Goal: Transaction & Acquisition: Book appointment/travel/reservation

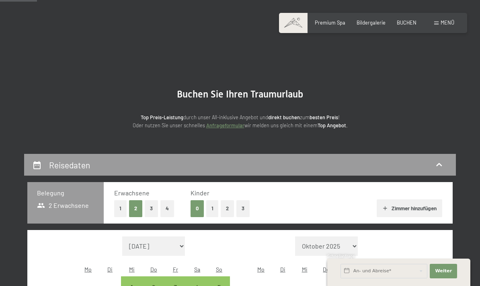
select select "[DATE]"
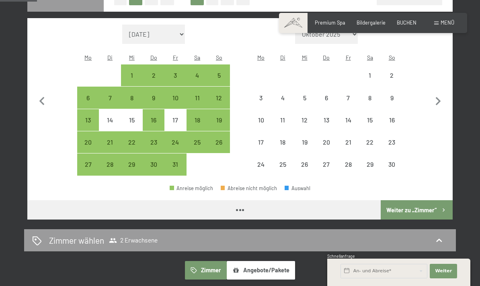
click at [440, 99] on icon "button" at bounding box center [438, 101] width 17 height 17
select select "[DATE]"
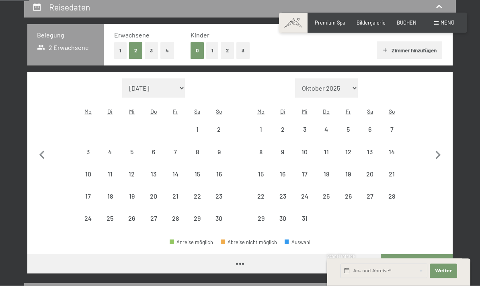
scroll to position [158, 0]
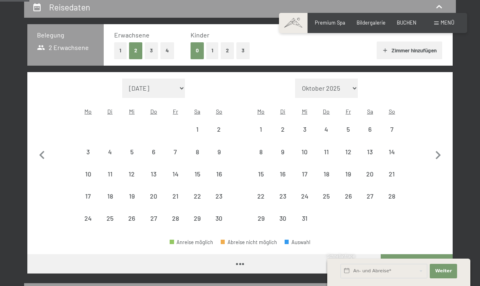
select select "[DATE]"
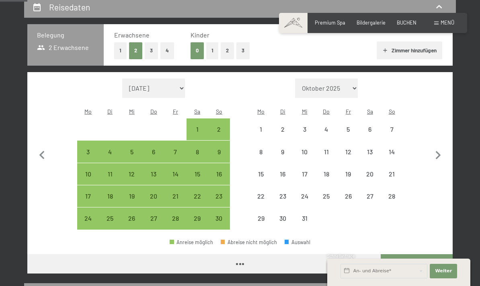
select select "[DATE]"
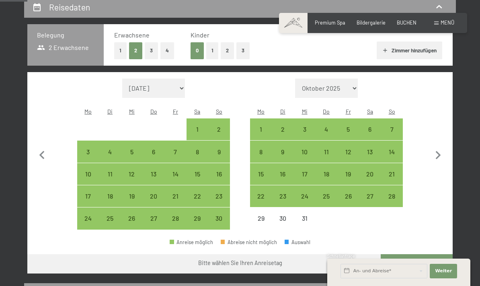
click at [438, 153] on icon "button" at bounding box center [438, 155] width 17 height 17
select select "[DATE]"
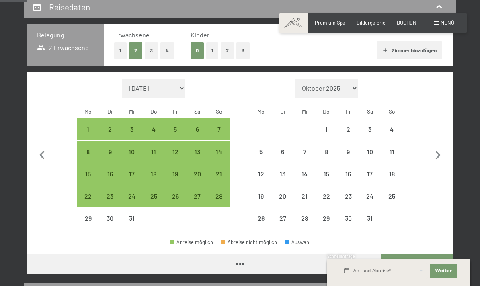
click at [438, 153] on icon "button" at bounding box center [438, 155] width 17 height 17
select select "[DATE]"
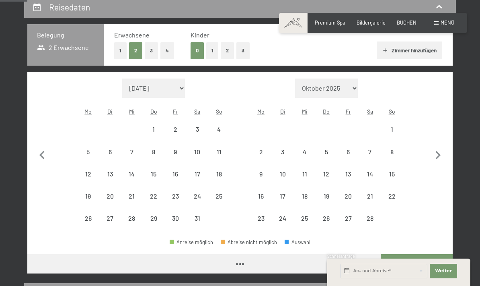
click at [440, 151] on icon "button" at bounding box center [438, 155] width 5 height 8
select select "[DATE]"
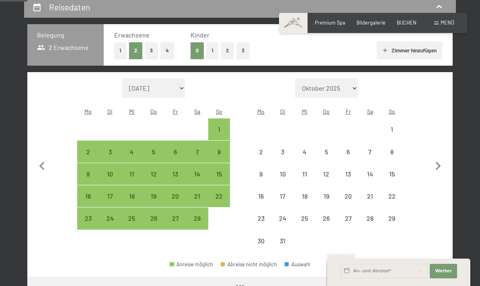
click at [438, 147] on button "button" at bounding box center [438, 164] width 17 height 173
select select "[DATE]"
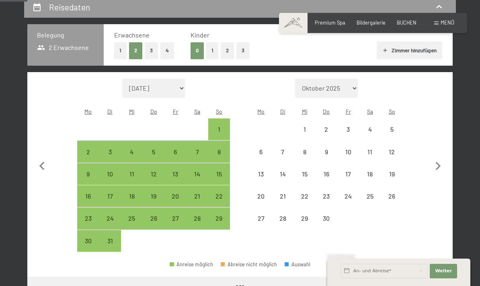
select select "[DATE]"
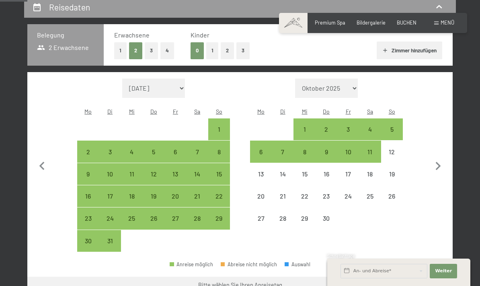
click at [374, 148] on div "11" at bounding box center [370, 158] width 20 height 20
select select "[DATE]"
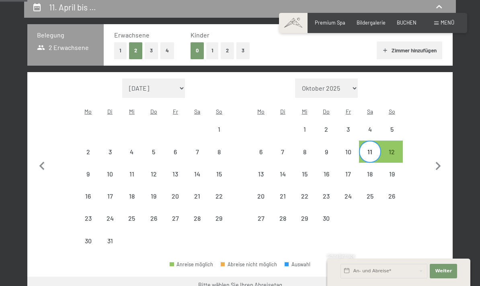
click at [374, 171] on div "18" at bounding box center [370, 181] width 20 height 20
select select "[DATE]"
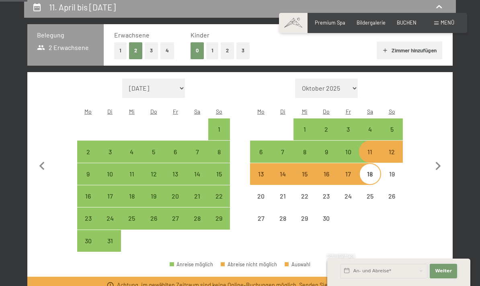
click at [450, 267] on button "Weiter Adressfelder ausblenden" at bounding box center [443, 270] width 27 height 14
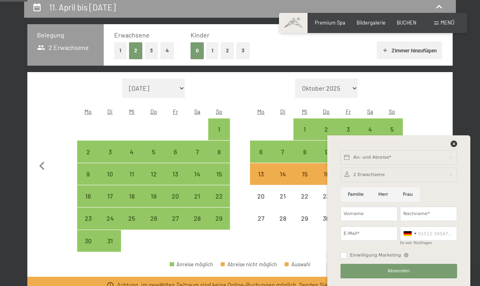
click at [453, 141] on icon at bounding box center [454, 143] width 6 height 6
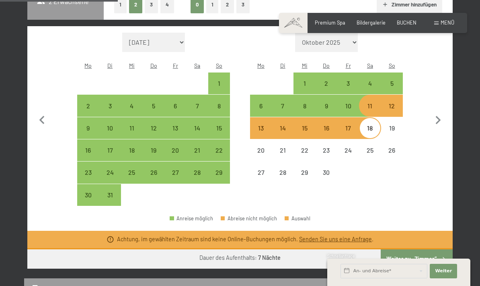
click at [426, 254] on button "Weiter zu „Zimmer“" at bounding box center [417, 258] width 72 height 19
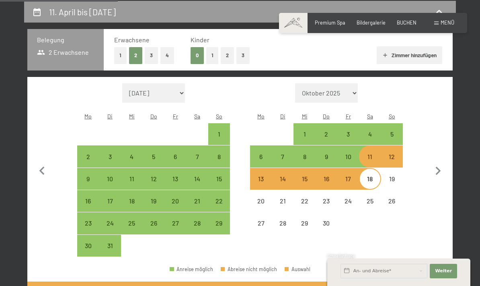
select select "[DATE]"
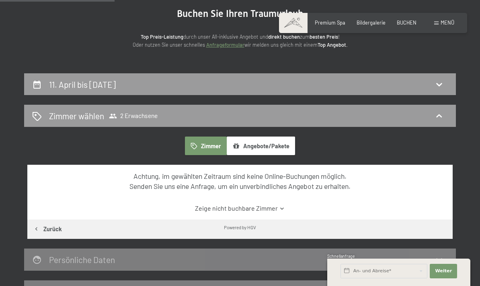
scroll to position [0, 0]
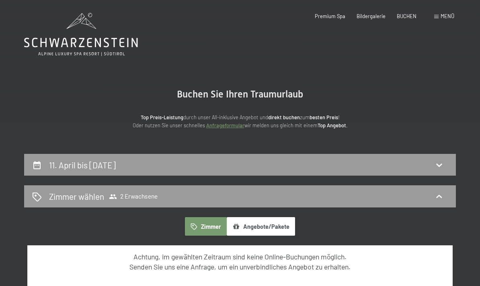
click at [436, 163] on icon at bounding box center [439, 165] width 10 height 10
select select "[DATE]"
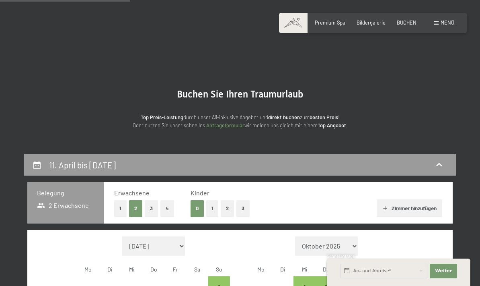
scroll to position [153, 0]
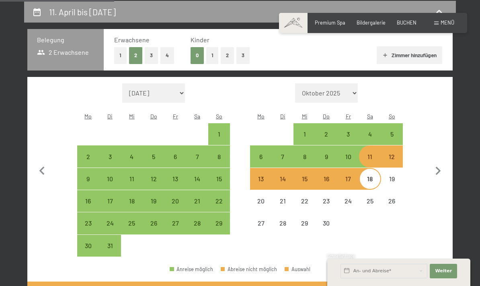
click at [439, 162] on icon "button" at bounding box center [438, 170] width 17 height 17
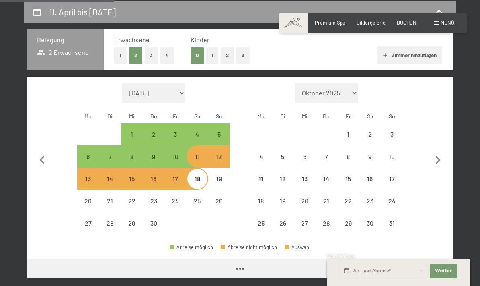
click at [199, 153] on div "11" at bounding box center [197, 163] width 20 height 20
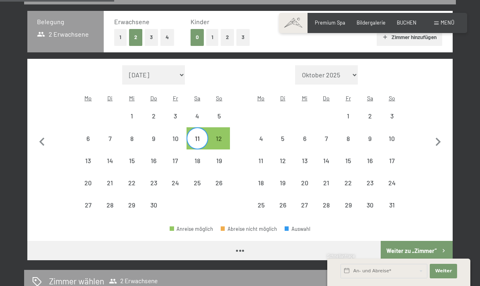
click at [200, 157] on div "18" at bounding box center [197, 167] width 20 height 20
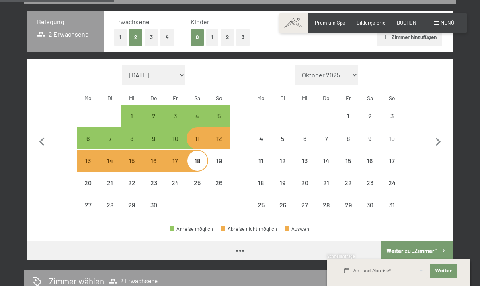
click at [373, 135] on div "9" at bounding box center [370, 145] width 20 height 20
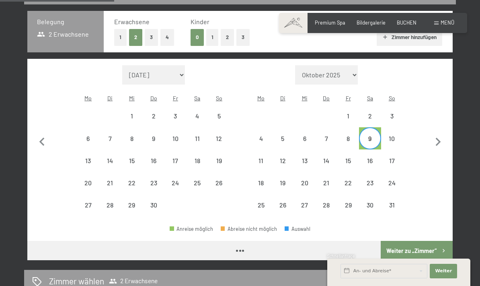
click at [374, 157] on div "16" at bounding box center [370, 167] width 20 height 20
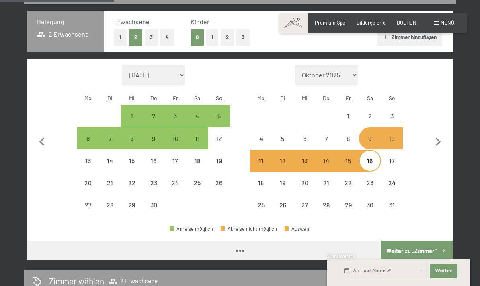
select select "[DATE]"
select select "2026-05-01"
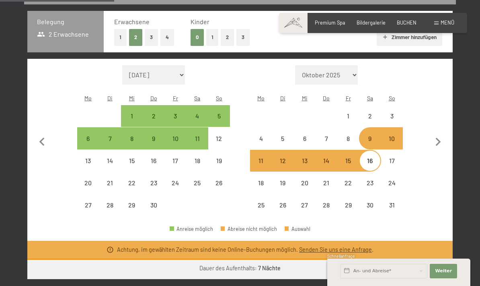
click at [197, 113] on div "4" at bounding box center [197, 123] width 20 height 20
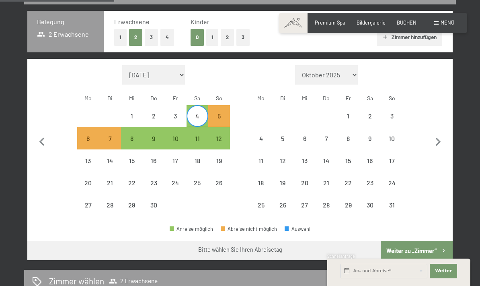
click at [198, 135] on div "11" at bounding box center [197, 145] width 20 height 20
select select "[DATE]"
select select "2026-05-01"
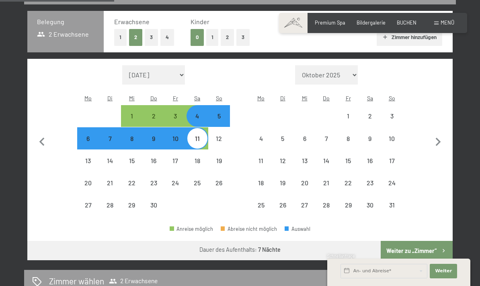
click at [439, 240] on button "Weiter zu „Zimmer“" at bounding box center [417, 249] width 72 height 19
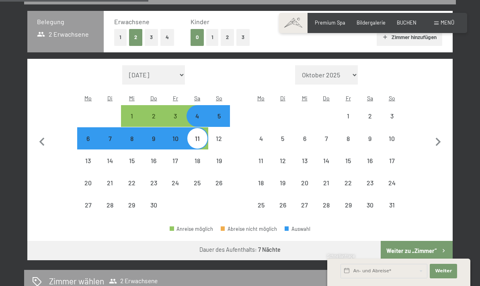
click at [197, 127] on div "4" at bounding box center [197, 123] width 20 height 20
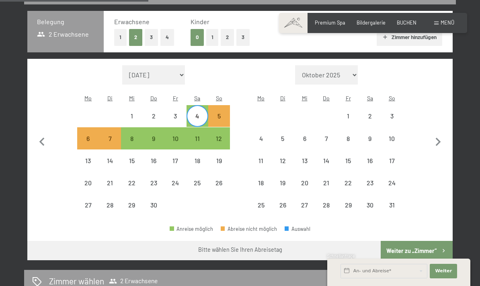
click at [441, 150] on icon "button" at bounding box center [438, 142] width 17 height 17
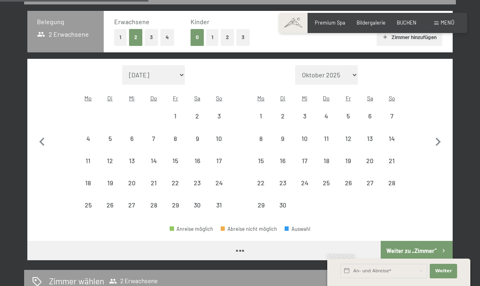
click at [434, 150] on icon "button" at bounding box center [438, 142] width 17 height 17
click at [440, 146] on icon "button" at bounding box center [438, 142] width 5 height 8
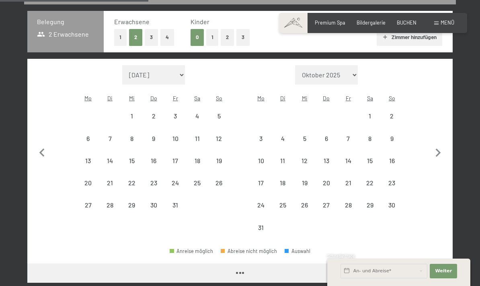
click at [438, 154] on button "button" at bounding box center [438, 151] width 17 height 173
click at [375, 151] on div "12" at bounding box center [370, 145] width 20 height 20
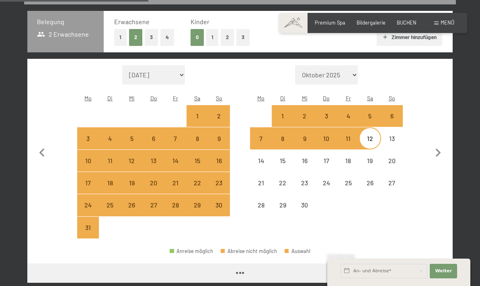
click at [374, 170] on div "19" at bounding box center [370, 167] width 20 height 20
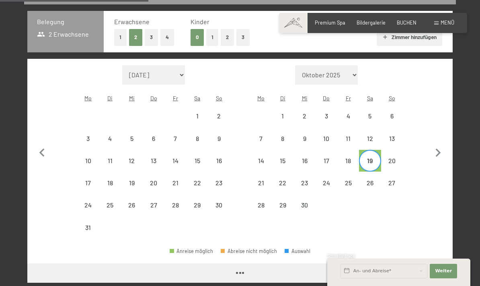
click at [378, 151] on div "12" at bounding box center [370, 145] width 20 height 20
click at [377, 173] on div "19" at bounding box center [370, 167] width 20 height 20
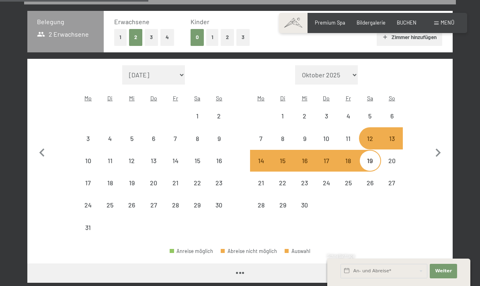
click at [438, 157] on icon "button" at bounding box center [438, 152] width 5 height 8
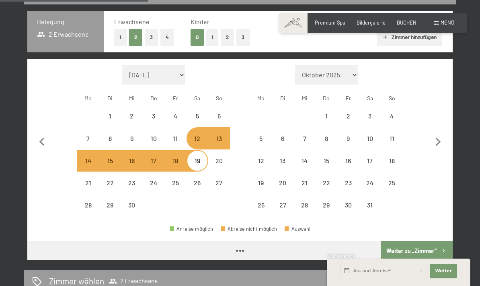
click at [436, 260] on button "Weiter zu „Zimmer“" at bounding box center [417, 249] width 72 height 19
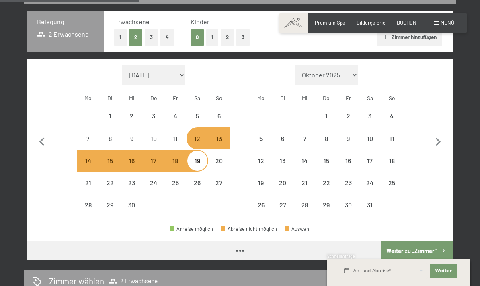
click at [41, 146] on button "button" at bounding box center [42, 140] width 17 height 151
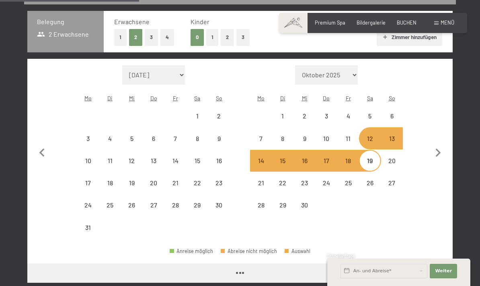
click at [41, 145] on button "button" at bounding box center [42, 151] width 17 height 173
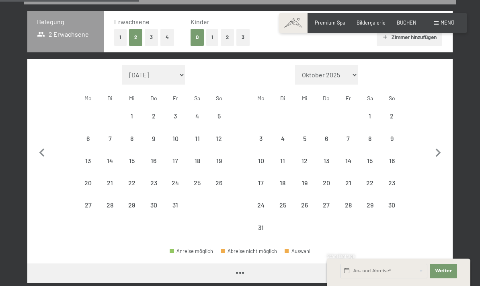
click at [39, 144] on button "button" at bounding box center [42, 151] width 17 height 173
select select "2026-06-01"
select select "2026-07-01"
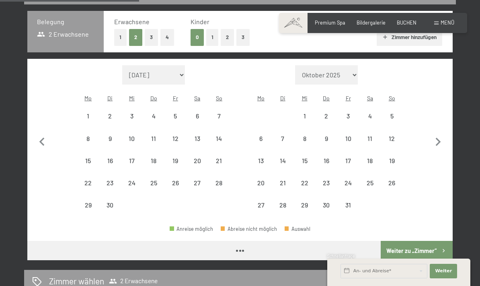
scroll to position [153, 0]
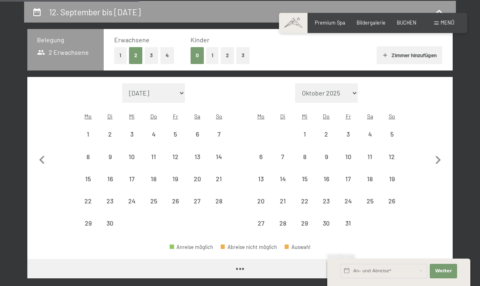
click at [48, 155] on icon "button" at bounding box center [42, 160] width 17 height 17
click at [45, 156] on icon "button" at bounding box center [42, 160] width 17 height 17
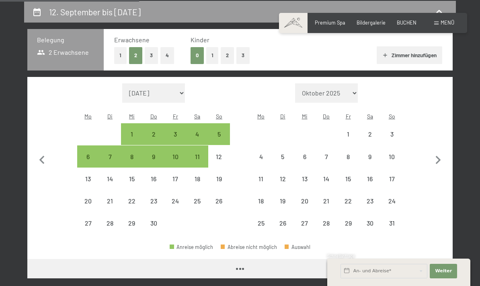
click at [198, 131] on div "4" at bounding box center [197, 141] width 20 height 20
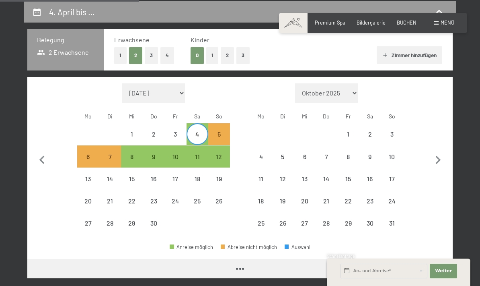
click at [198, 153] on div "11" at bounding box center [197, 163] width 20 height 20
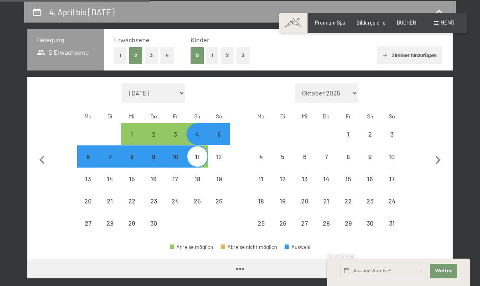
click at [419, 259] on button "Weiter zu „Zimmer“" at bounding box center [417, 268] width 72 height 19
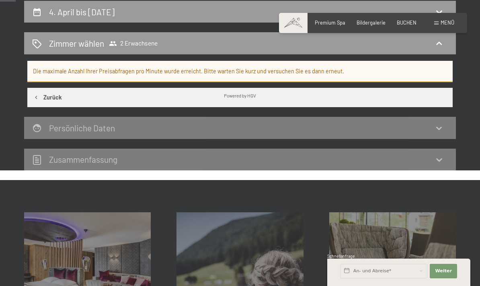
click at [50, 17] on h2 "4. April bis [DATE]" at bounding box center [82, 12] width 66 height 10
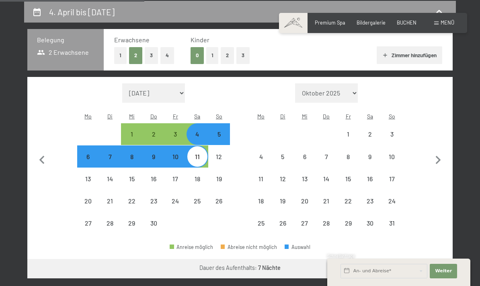
click at [90, 153] on div "6" at bounding box center [88, 163] width 20 height 20
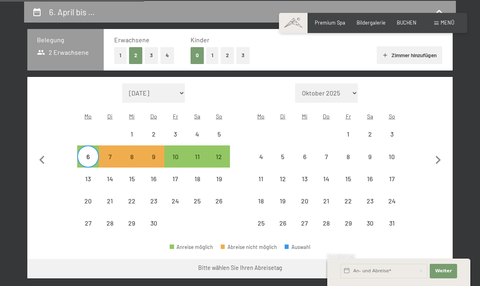
click at [222, 153] on div "12" at bounding box center [219, 163] width 20 height 20
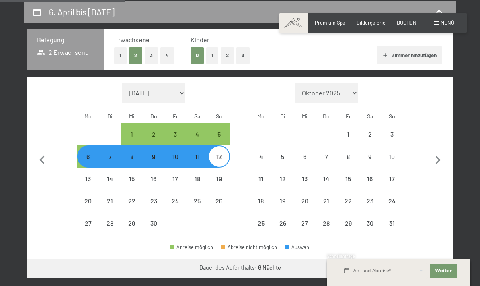
click at [419, 259] on button "Weiter zu „Zimmer“" at bounding box center [417, 268] width 72 height 19
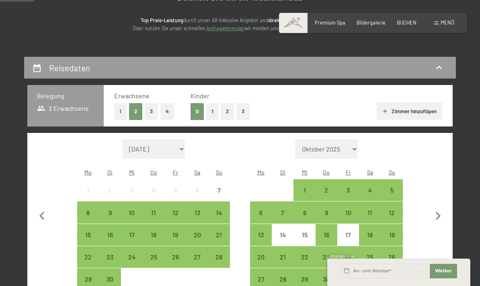
scroll to position [198, 0]
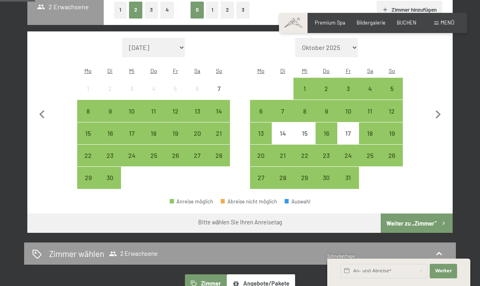
click at [438, 116] on icon "button" at bounding box center [438, 114] width 17 height 17
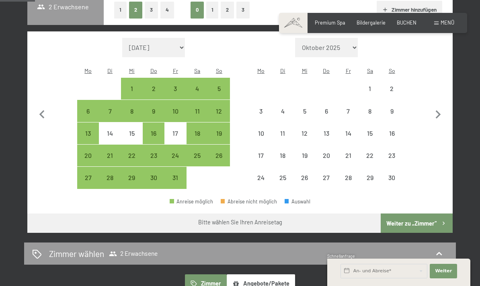
select select "[DATE]"
click at [437, 110] on icon "button" at bounding box center [438, 114] width 5 height 8
select select "[DATE]"
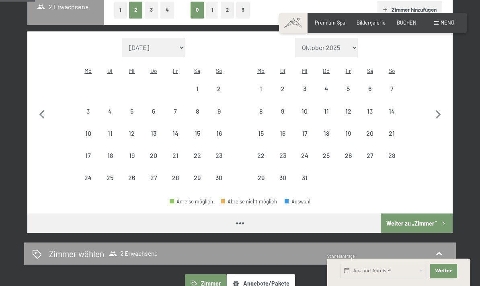
click at [437, 110] on icon "button" at bounding box center [438, 114] width 5 height 8
select select "[DATE]"
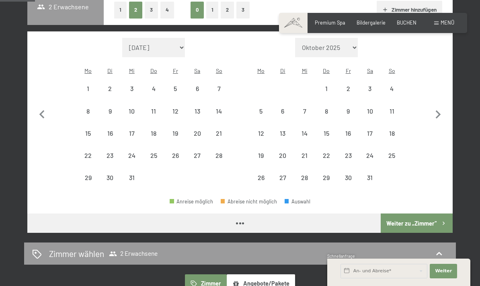
click at [438, 110] on icon "button" at bounding box center [438, 114] width 17 height 17
select select "[DATE]"
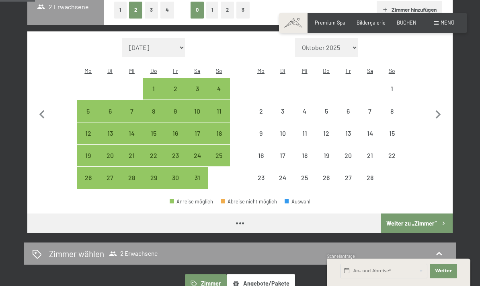
select select "[DATE]"
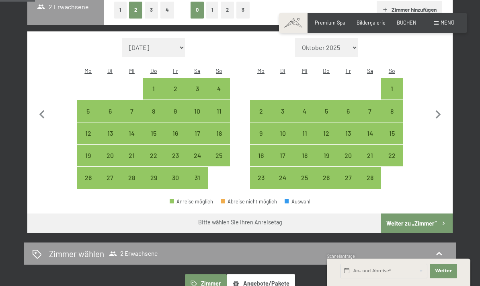
click at [436, 108] on icon "button" at bounding box center [438, 114] width 17 height 17
select select "[DATE]"
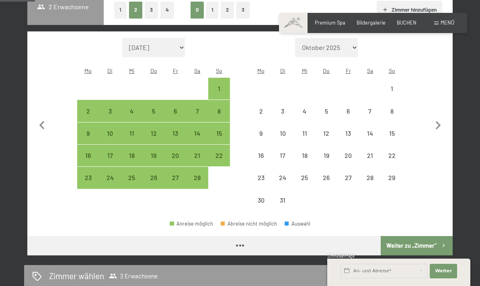
click at [432, 111] on button "button" at bounding box center [438, 124] width 17 height 173
select select "[DATE]"
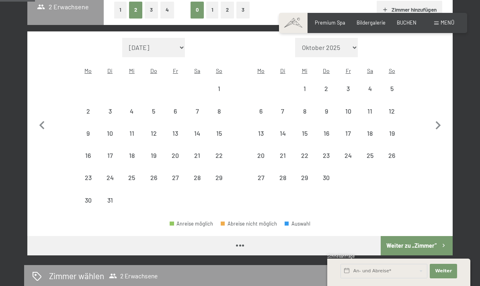
select select "[DATE]"
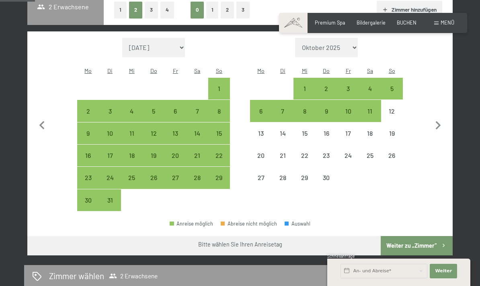
click at [374, 85] on div "4" at bounding box center [370, 95] width 20 height 20
select select "[DATE]"
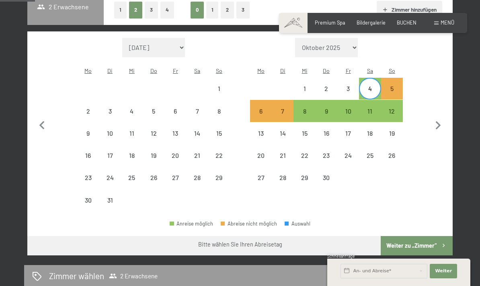
click at [370, 108] on div "11" at bounding box center [370, 118] width 20 height 20
select select "[DATE]"
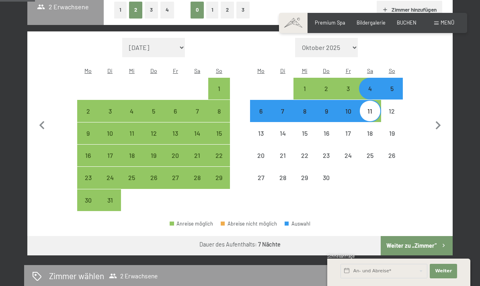
click at [427, 236] on button "Weiter zu „Zimmer“" at bounding box center [417, 245] width 72 height 19
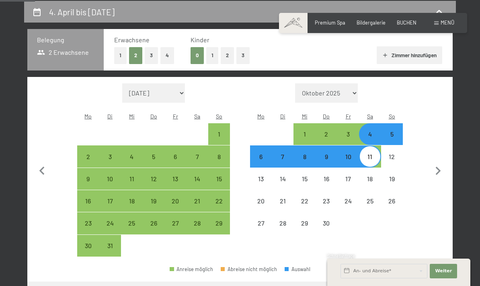
select select "[DATE]"
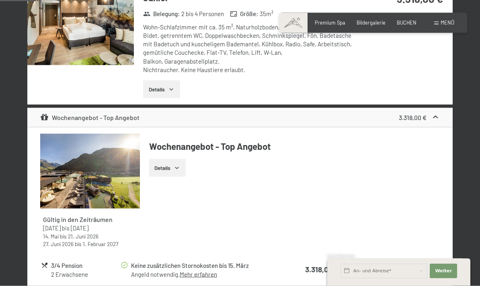
scroll to position [260, 0]
click at [166, 168] on button "Details" at bounding box center [167, 167] width 37 height 18
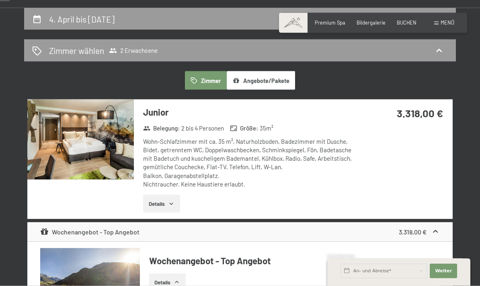
scroll to position [0, 0]
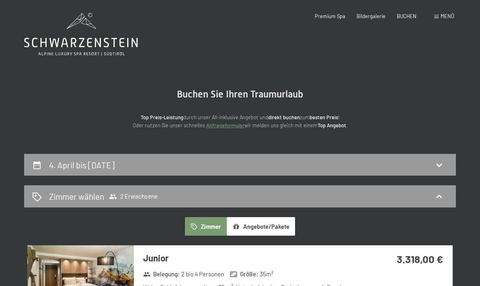
click at [56, 167] on h2 "4. April bis [DATE]" at bounding box center [82, 165] width 66 height 10
select select "[DATE]"
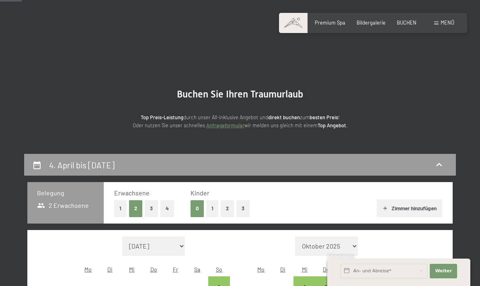
scroll to position [153, 0]
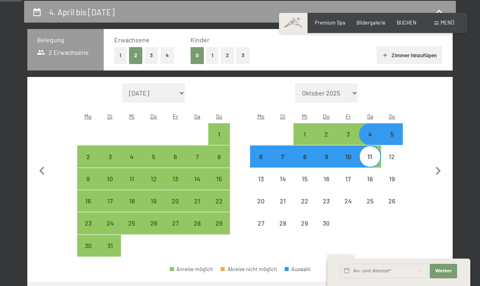
click at [438, 166] on icon "button" at bounding box center [438, 170] width 5 height 8
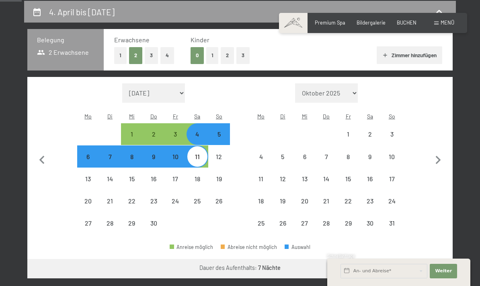
select select "[DATE]"
select select "2026-05-01"
click at [196, 131] on div "4" at bounding box center [197, 141] width 20 height 20
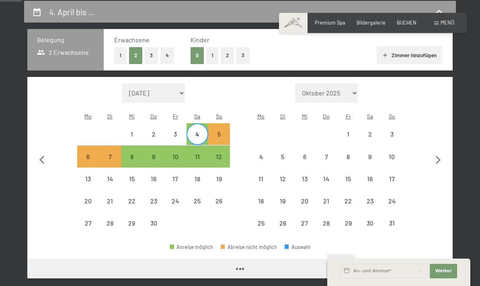
click at [194, 153] on div "11" at bounding box center [197, 163] width 20 height 20
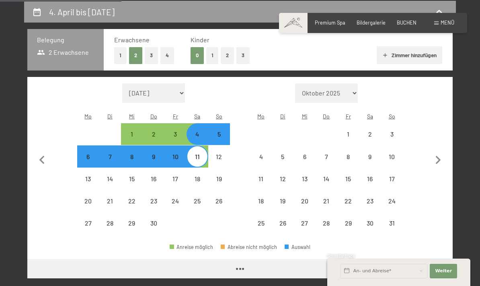
click at [397, 259] on button "Weiter zu „Zimmer“" at bounding box center [417, 268] width 72 height 19
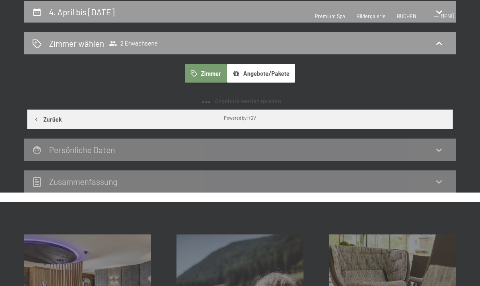
click at [46, 18] on div "4. April bis [DATE]" at bounding box center [240, 12] width 416 height 12
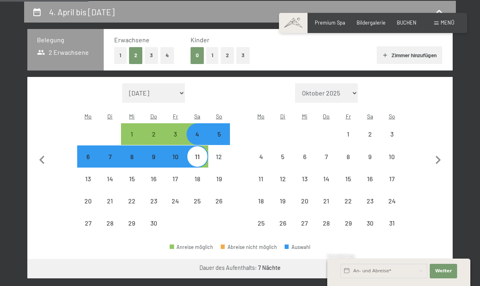
click at [197, 151] on div "4" at bounding box center [197, 141] width 20 height 20
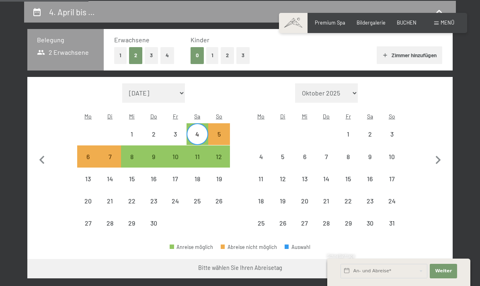
click at [197, 173] on div "11" at bounding box center [197, 163] width 20 height 20
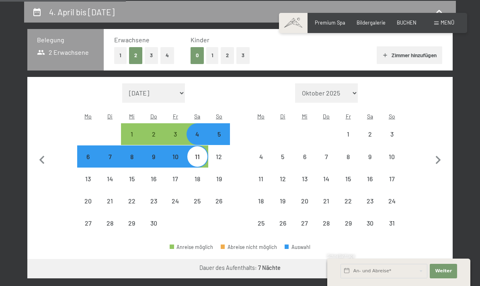
click at [429, 259] on button "Weiter zu „Zimmer“" at bounding box center [417, 268] width 72 height 19
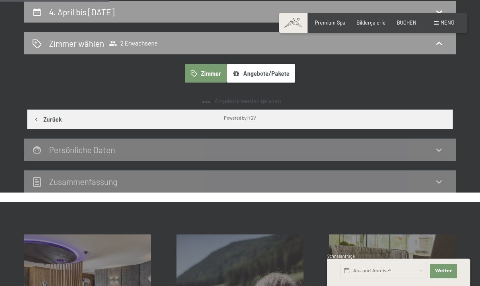
click at [438, 154] on div "Persönliche Daten" at bounding box center [240, 150] width 416 height 12
click at [277, 69] on button "Angebote/Pakete" at bounding box center [261, 73] width 68 height 18
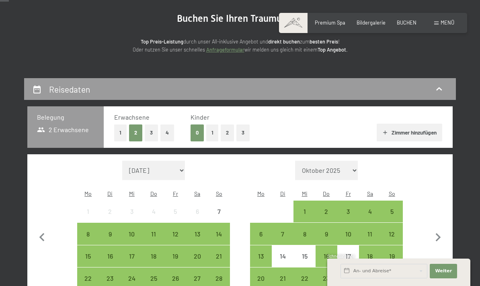
scroll to position [84, 0]
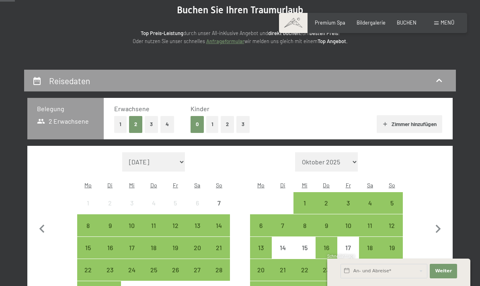
click at [439, 227] on icon "button" at bounding box center [438, 228] width 17 height 17
select select "[DATE]"
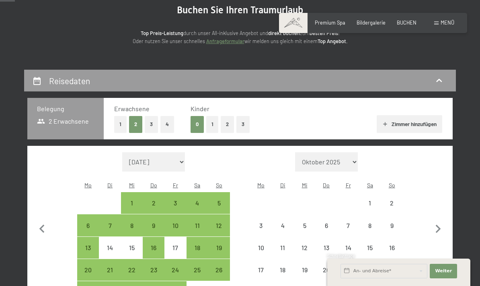
click at [440, 226] on icon "button" at bounding box center [438, 228] width 17 height 17
select select "[DATE]"
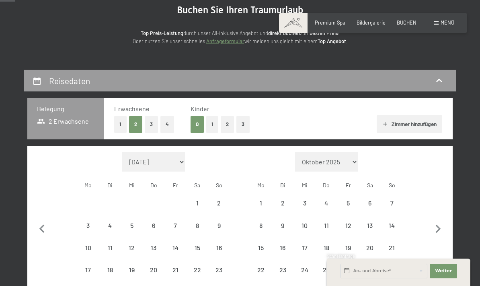
click at [440, 224] on icon "button" at bounding box center [438, 228] width 5 height 8
select select "[DATE]"
click at [438, 220] on icon "button" at bounding box center [438, 228] width 17 height 17
select select "[DATE]"
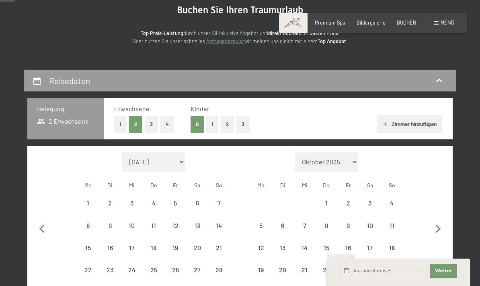
select select "[DATE]"
click at [437, 220] on icon "button" at bounding box center [438, 228] width 17 height 17
select select "[DATE]"
click at [440, 225] on button "button" at bounding box center [438, 238] width 17 height 173
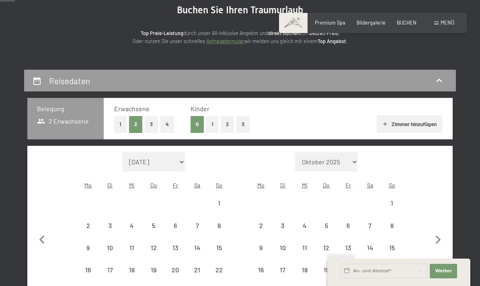
select select "[DATE]"
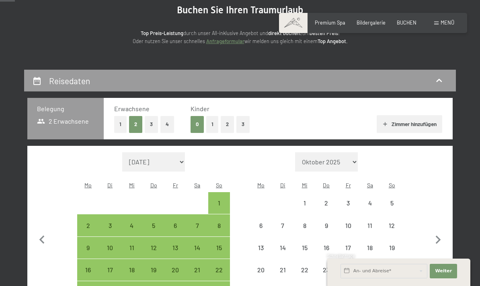
select select "[DATE]"
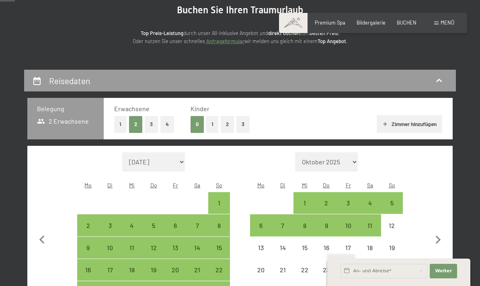
click at [376, 199] on div "4" at bounding box center [370, 209] width 20 height 20
select select "[DATE]"
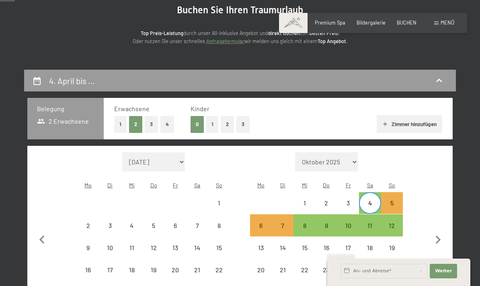
click at [374, 222] on div "11" at bounding box center [370, 232] width 20 height 20
select select "[DATE]"
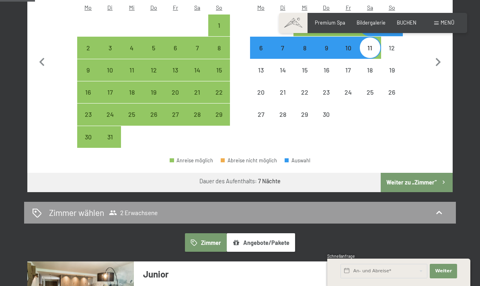
scroll to position [261, 0]
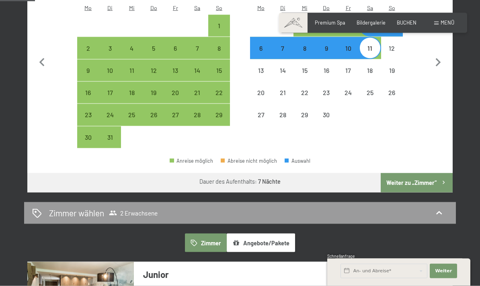
click at [433, 177] on button "Weiter zu „Zimmer“" at bounding box center [417, 182] width 72 height 19
select select "[DATE]"
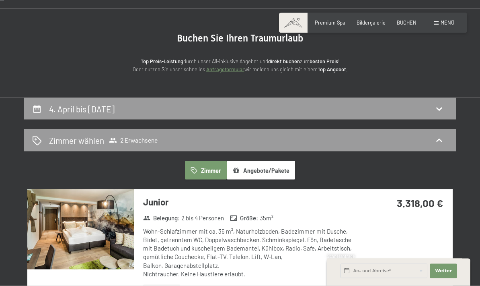
scroll to position [0, 0]
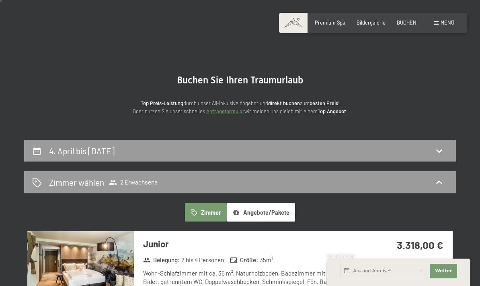
click at [437, 156] on div "4. April bis [DATE]" at bounding box center [240, 151] width 432 height 22
select select "[DATE]"
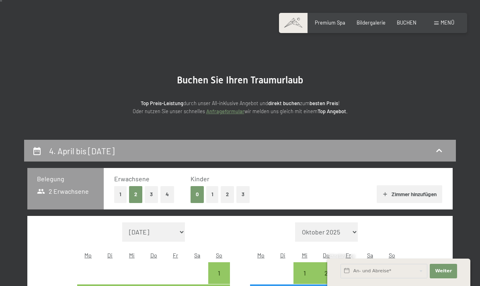
scroll to position [153, 0]
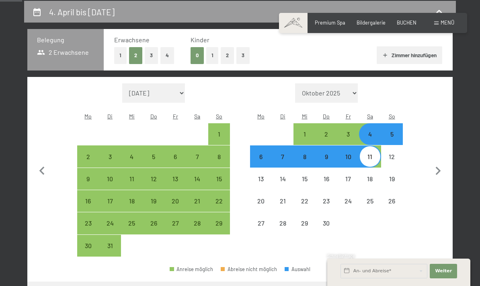
click at [162, 58] on button "4" at bounding box center [167, 55] width 14 height 16
select select "[DATE]"
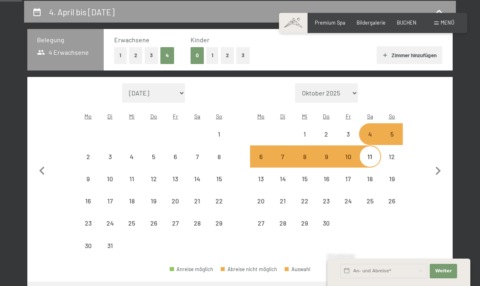
select select "[DATE]"
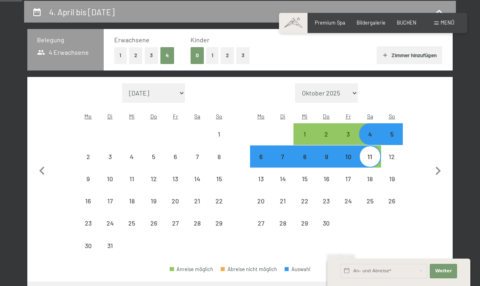
select select "[DATE]"
select select "2026-04-01"
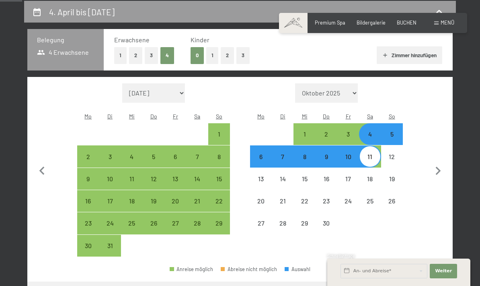
click at [374, 124] on div "4" at bounding box center [370, 134] width 20 height 20
select select "2026-03-01"
select select "2026-04-01"
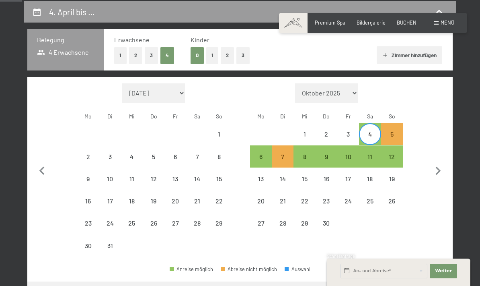
click at [370, 153] on div "11" at bounding box center [370, 163] width 20 height 20
select select "2026-03-01"
select select "2026-04-01"
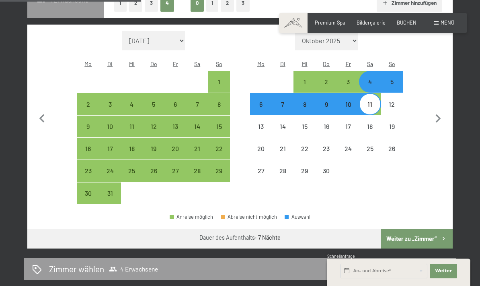
click at [431, 237] on button "Weiter zu „Zimmer“" at bounding box center [417, 238] width 72 height 19
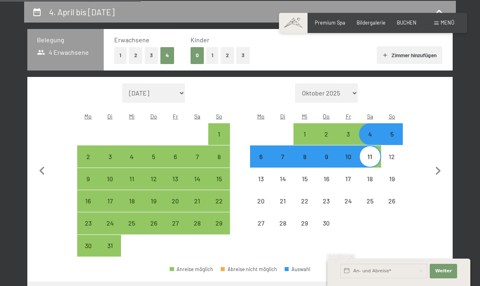
select select "2026-03-01"
select select "2026-04-01"
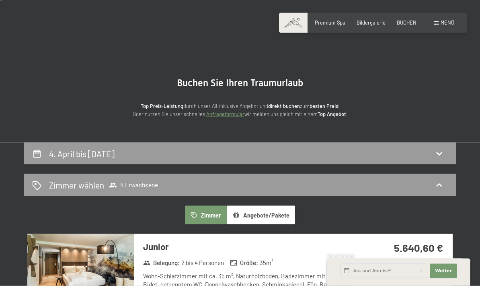
scroll to position [0, 0]
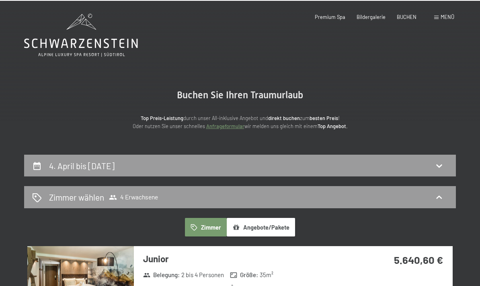
click at [49, 165] on h2 "4. April bis 11. April 2026" at bounding box center [82, 165] width 66 height 10
select select "2026-03-01"
select select "2026-04-01"
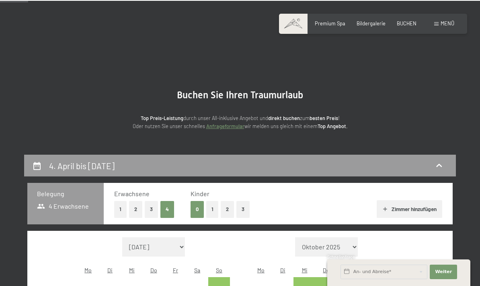
scroll to position [153, 0]
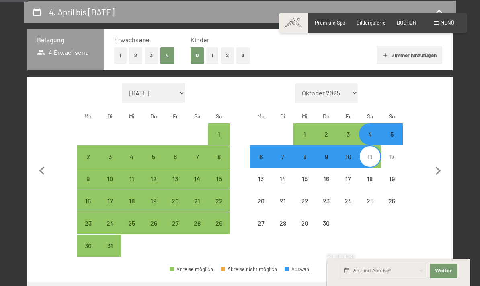
click at [374, 124] on div "4" at bounding box center [370, 134] width 20 height 20
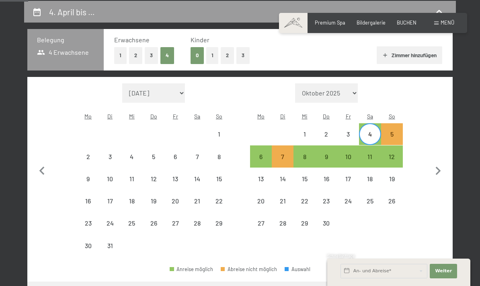
click at [372, 154] on div "11" at bounding box center [370, 163] width 20 height 20
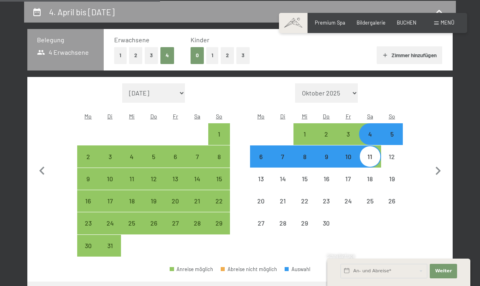
click at [436, 281] on button "Weiter zu „Zimmer“" at bounding box center [417, 290] width 72 height 19
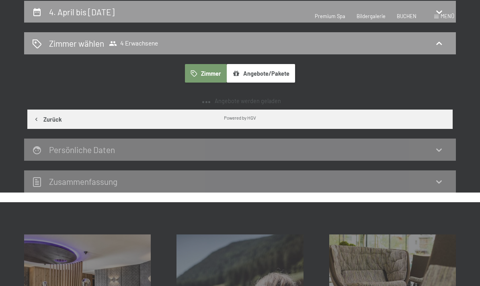
scroll to position [0, 0]
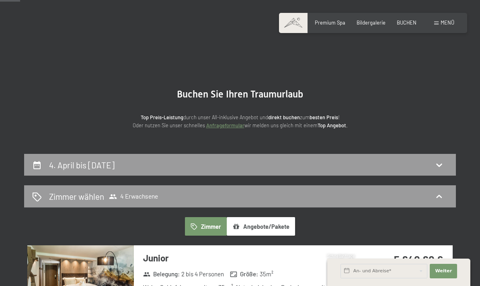
click at [56, 154] on div "4. April bis 11. April 2026" at bounding box center [240, 165] width 432 height 22
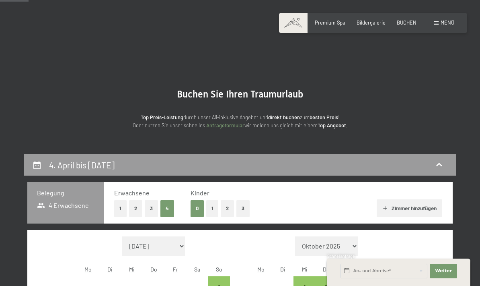
click at [134, 200] on button "2" at bounding box center [135, 208] width 13 height 16
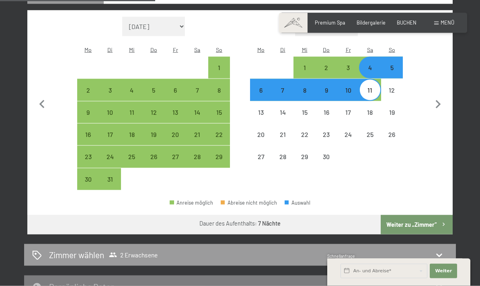
click at [422, 215] on button "Weiter zu „Zimmer“" at bounding box center [417, 224] width 72 height 19
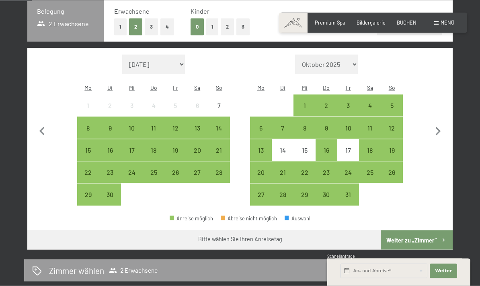
click at [437, 127] on icon "button" at bounding box center [438, 131] width 5 height 8
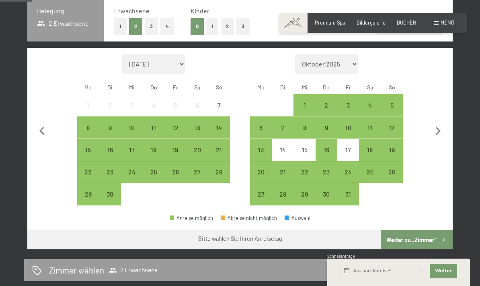
select select "[DATE]"
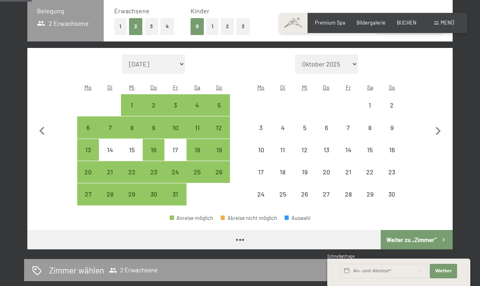
select select "[DATE]"
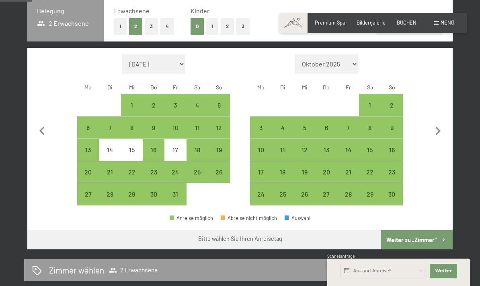
click at [436, 126] on icon "button" at bounding box center [438, 131] width 17 height 17
select select "[DATE]"
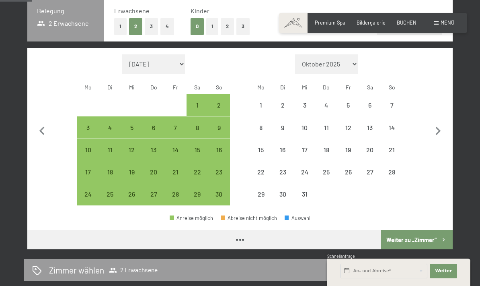
click at [437, 127] on icon "button" at bounding box center [438, 131] width 5 height 8
select select "[DATE]"
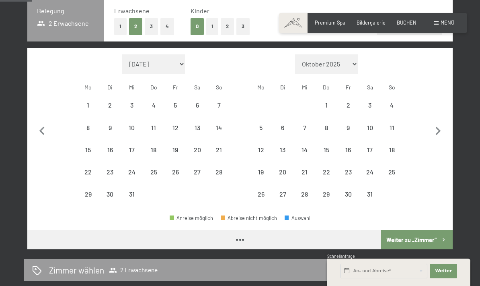
click at [437, 127] on icon "button" at bounding box center [438, 131] width 17 height 17
select select "[DATE]"
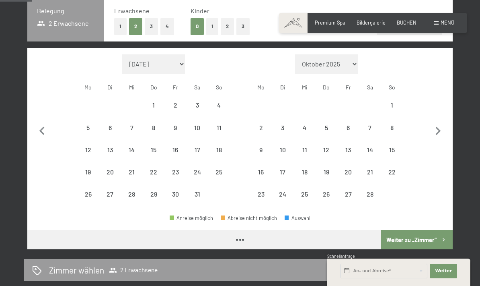
select select "[DATE]"
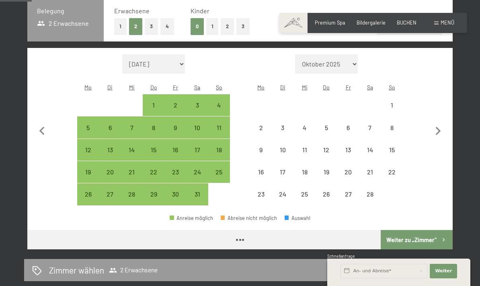
click at [438, 129] on icon "button" at bounding box center [438, 131] width 17 height 17
select select "[DATE]"
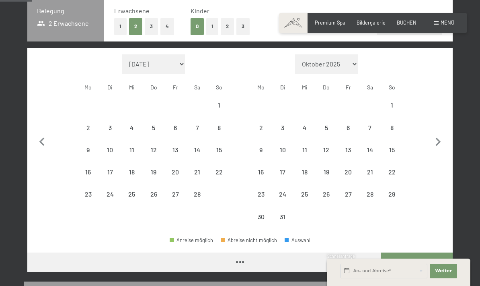
select select "[DATE]"
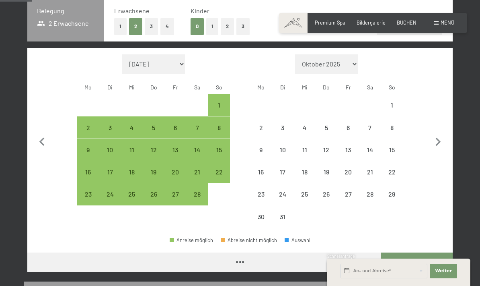
select select "[DATE]"
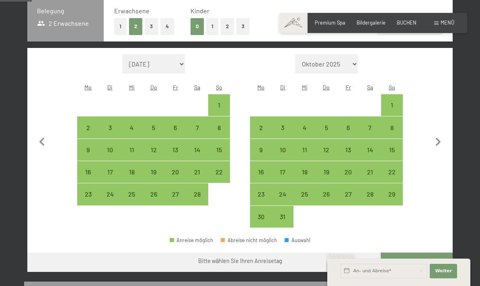
click at [438, 138] on icon "button" at bounding box center [438, 142] width 5 height 8
select select "[DATE]"
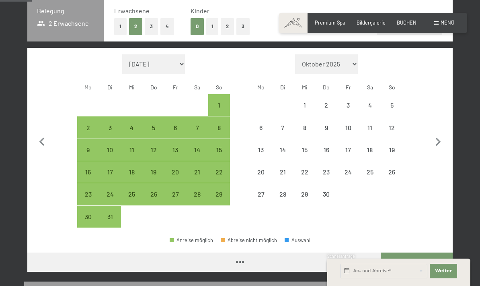
select select "[DATE]"
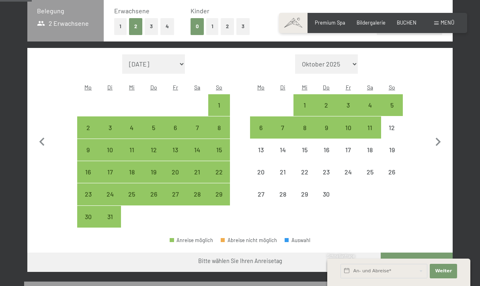
click at [370, 102] on div "4" at bounding box center [370, 112] width 20 height 20
select select "[DATE]"
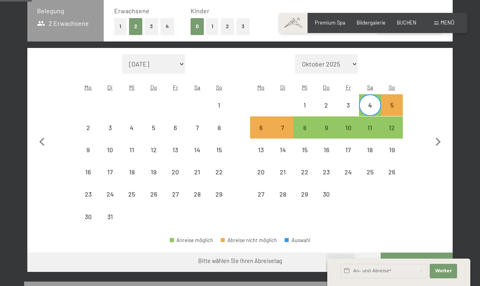
click at [372, 124] on div "11" at bounding box center [370, 134] width 20 height 20
select select "[DATE]"
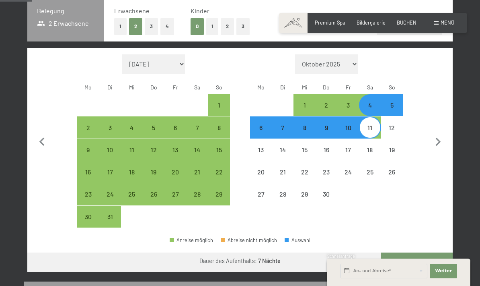
click at [417, 254] on button "Weiter zu „Zimmer“" at bounding box center [417, 261] width 72 height 19
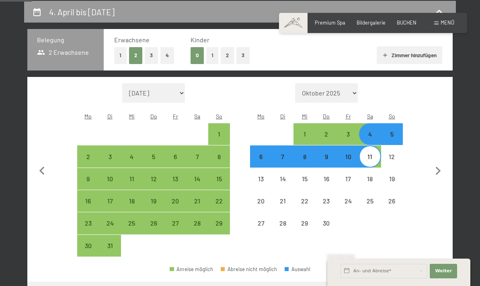
select select "[DATE]"
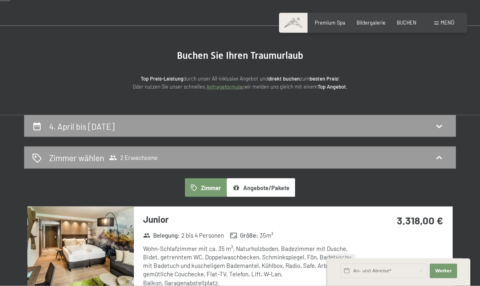
scroll to position [23, 0]
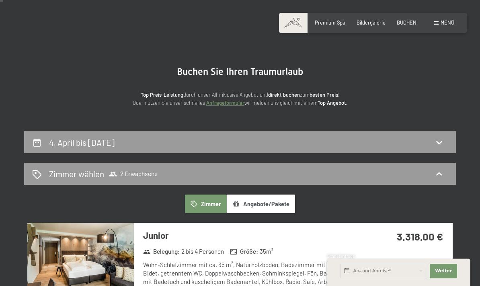
click at [442, 177] on icon at bounding box center [439, 174] width 10 height 10
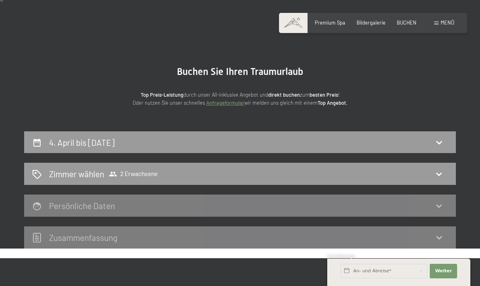
click at [154, 172] on span "2 Erwachsene" at bounding box center [133, 174] width 49 height 8
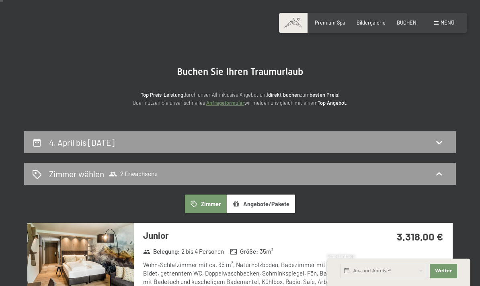
click at [440, 150] on div "4. April bis [DATE]" at bounding box center [240, 142] width 432 height 22
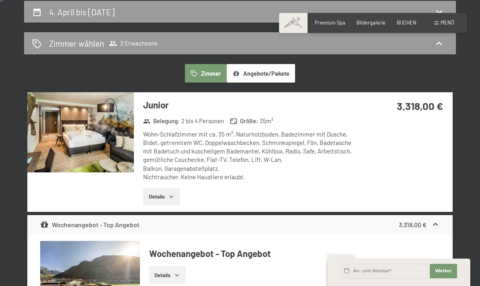
select select "[DATE]"
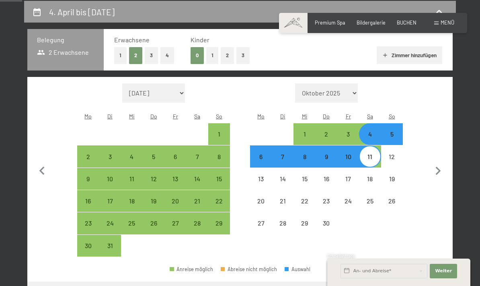
click at [151, 56] on button "3" at bounding box center [151, 55] width 13 height 16
select select "[DATE]"
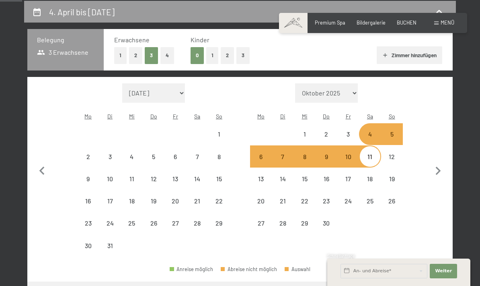
select select "[DATE]"
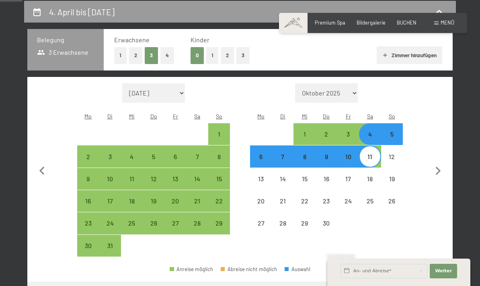
click at [370, 131] on div "4" at bounding box center [370, 141] width 20 height 20
select select "[DATE]"
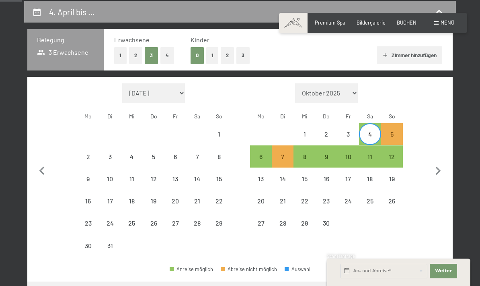
click at [374, 153] on div "11" at bounding box center [370, 163] width 20 height 20
select select "2026-03-01"
select select "2026-04-01"
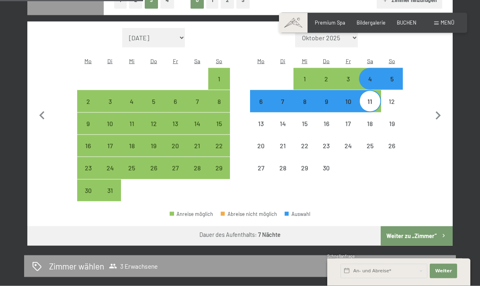
click at [439, 228] on button "Weiter zu „Zimmer“" at bounding box center [417, 235] width 72 height 19
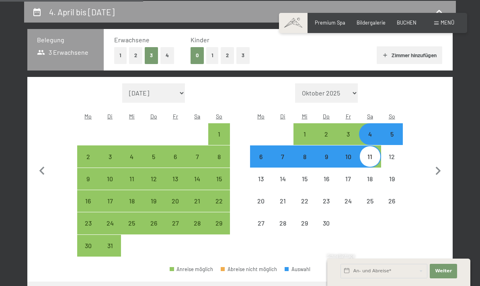
select select "2026-03-01"
select select "2026-04-01"
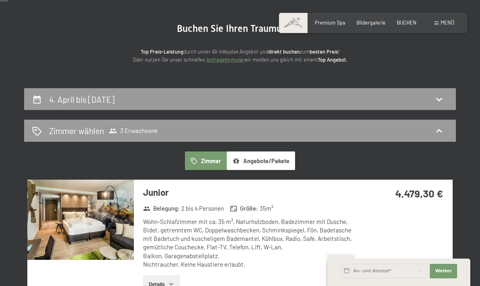
scroll to position [62, 0]
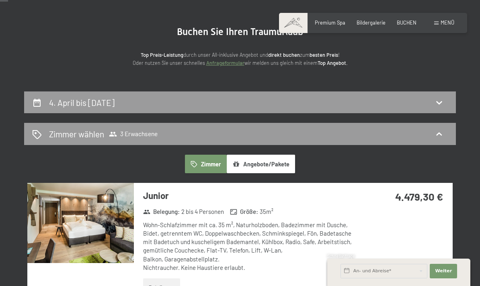
click at [74, 131] on h2 "Zimmer wählen" at bounding box center [76, 134] width 55 height 12
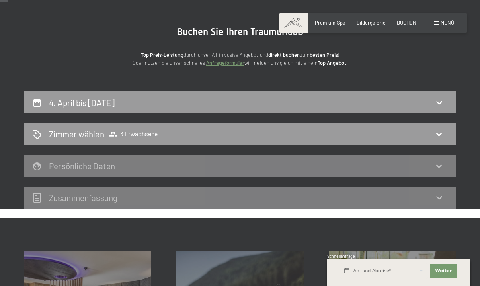
click at [437, 133] on icon at bounding box center [439, 134] width 6 height 3
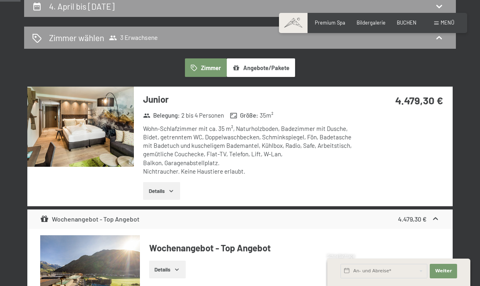
scroll to position [0, 0]
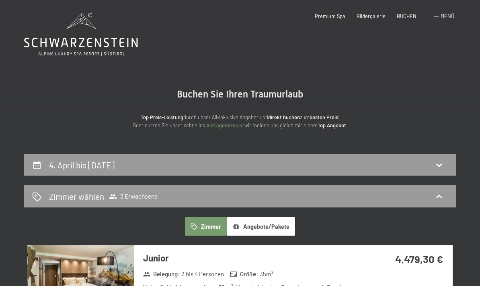
click at [85, 195] on h2 "Zimmer wählen" at bounding box center [76, 196] width 55 height 12
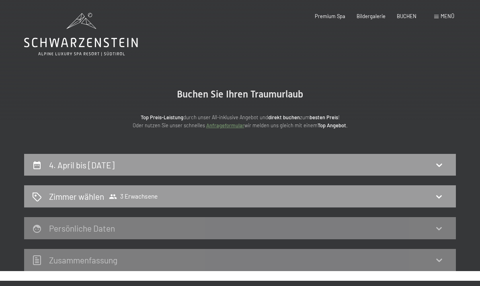
click at [109, 197] on icon at bounding box center [113, 196] width 8 height 8
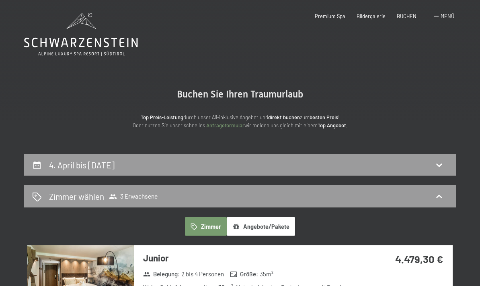
click at [438, 169] on icon at bounding box center [439, 165] width 10 height 10
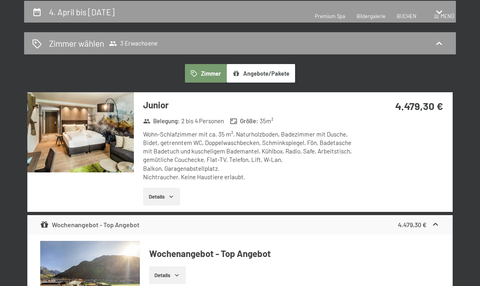
select select "2026-03-01"
select select "2026-04-01"
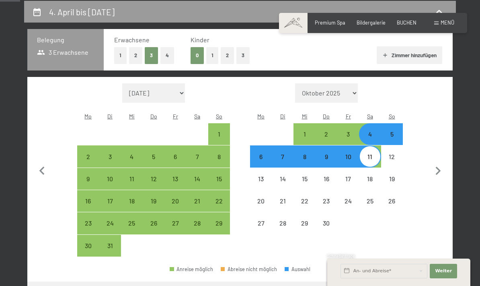
click at [135, 54] on button "2" at bounding box center [135, 55] width 13 height 16
select select "2026-03-01"
select select "2026-04-01"
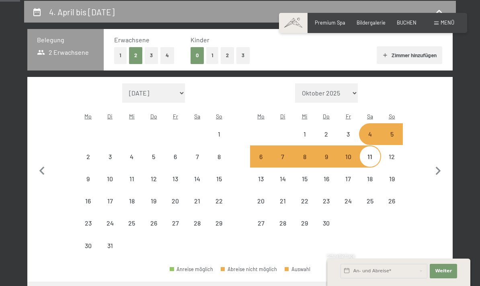
select select "2026-03-01"
select select "2026-04-01"
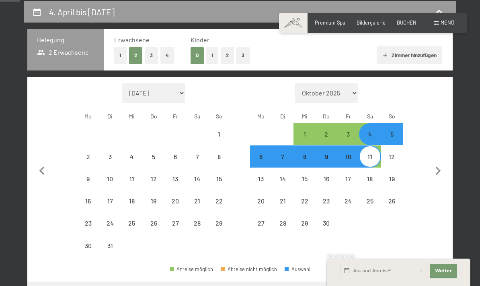
select select "2026-03-01"
select select "2026-04-01"
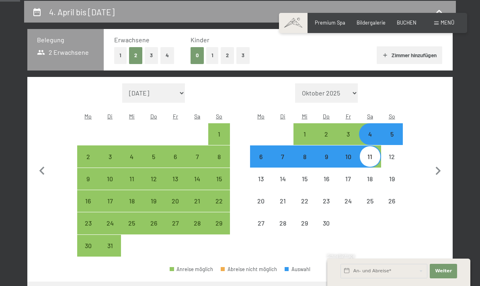
click at [368, 131] on div "4" at bounding box center [370, 141] width 20 height 20
select select "2026-03-01"
select select "2026-04-01"
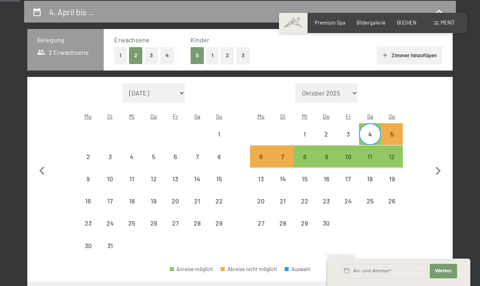
click at [372, 153] on div "11" at bounding box center [370, 163] width 20 height 20
select select "2026-03-01"
select select "2026-04-01"
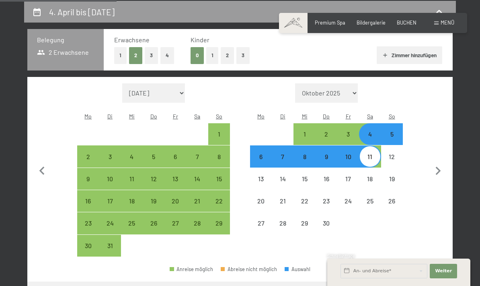
scroll to position [177, 0]
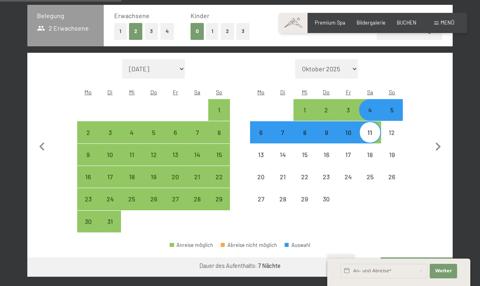
click at [371, 107] on div "4" at bounding box center [370, 117] width 20 height 20
select select "2026-03-01"
select select "2026-04-01"
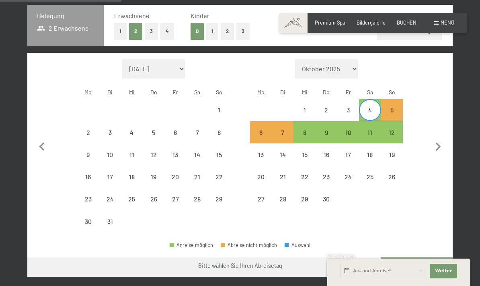
click at [376, 129] on div "11" at bounding box center [370, 139] width 20 height 20
select select "2026-03-01"
select select "2026-04-01"
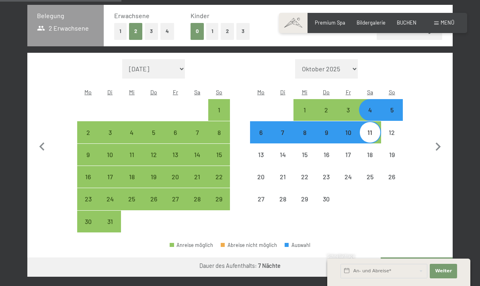
click at [434, 258] on button "Weiter zu „Zimmer“" at bounding box center [417, 266] width 72 height 19
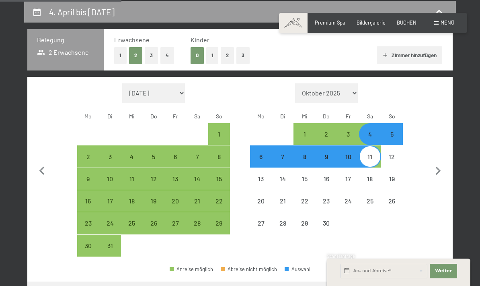
select select "2026-03-01"
select select "2026-04-01"
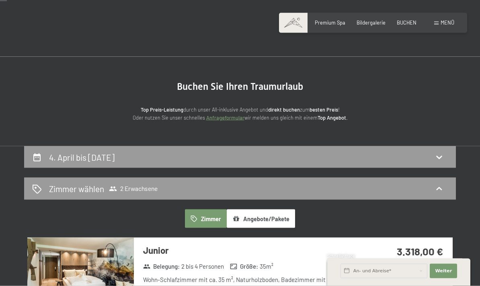
scroll to position [0, 0]
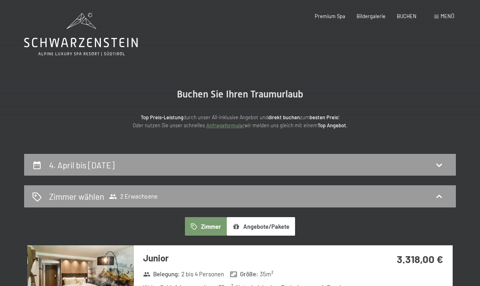
click at [77, 199] on h2 "Zimmer wählen" at bounding box center [76, 196] width 55 height 12
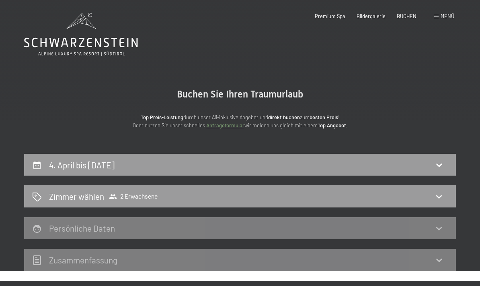
click at [442, 196] on icon at bounding box center [439, 196] width 10 height 10
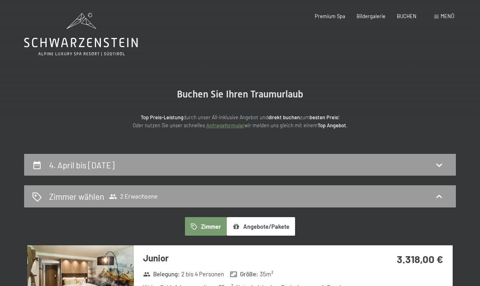
click at [446, 167] on div "4. April bis 11. April 2026" at bounding box center [240, 165] width 416 height 12
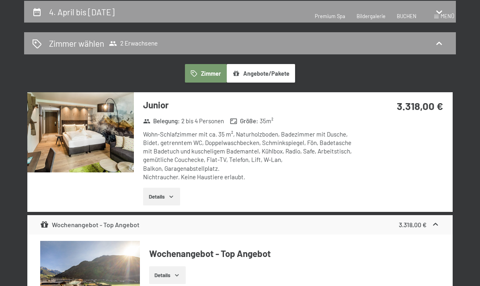
select select "2026-03-01"
select select "2026-04-01"
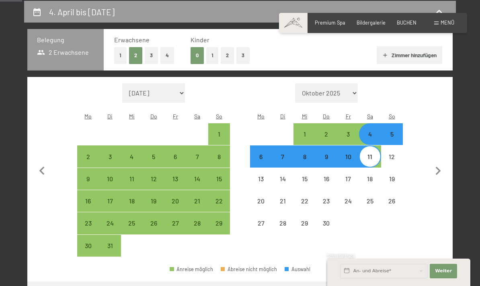
click at [120, 60] on button "1" at bounding box center [120, 55] width 12 height 16
select select "2026-03-01"
select select "2026-04-01"
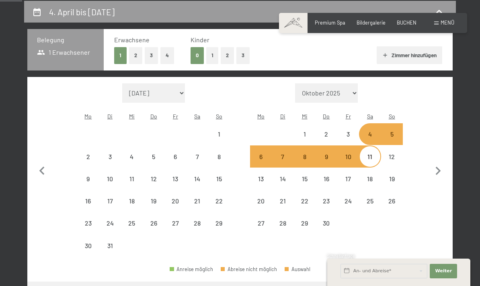
select select "2026-03-01"
select select "2026-04-01"
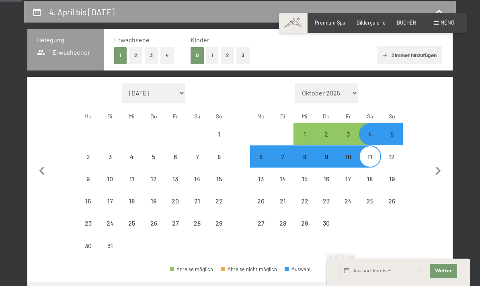
select select "2026-03-01"
select select "2026-04-01"
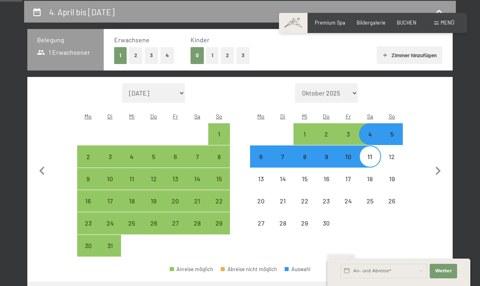
click at [373, 131] on div "4" at bounding box center [370, 141] width 20 height 20
select select "2026-03-01"
select select "2026-04-01"
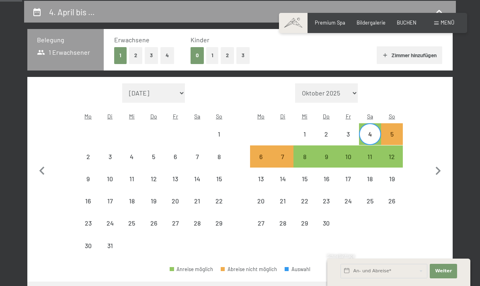
click at [373, 153] on div "11" at bounding box center [370, 163] width 20 height 20
select select "2026-03-01"
select select "2026-04-01"
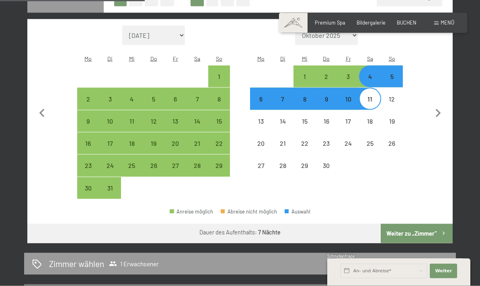
click at [377, 73] on div "4" at bounding box center [370, 83] width 20 height 20
select select "2026-03-01"
select select "2026-04-01"
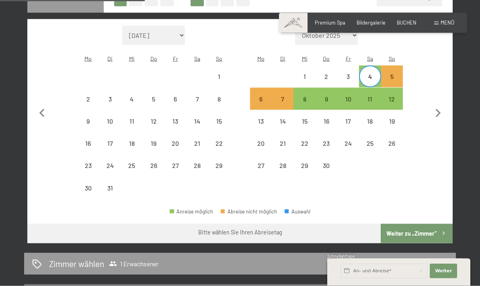
scroll to position [211, 0]
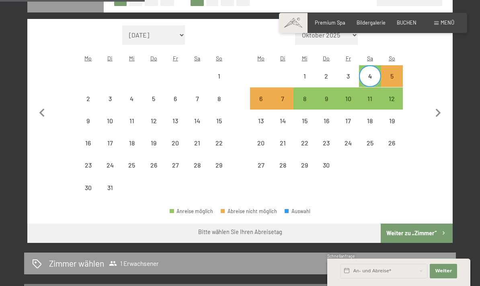
click at [372, 95] on div "11" at bounding box center [370, 105] width 20 height 20
select select "2026-03-01"
select select "2026-04-01"
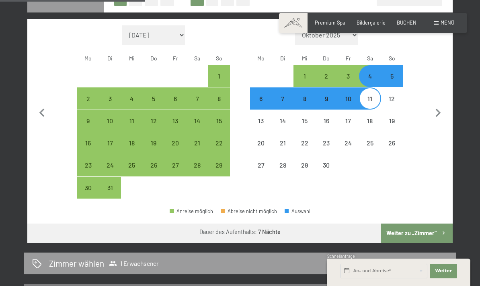
click at [436, 227] on button "Weiter zu „Zimmer“" at bounding box center [417, 232] width 72 height 19
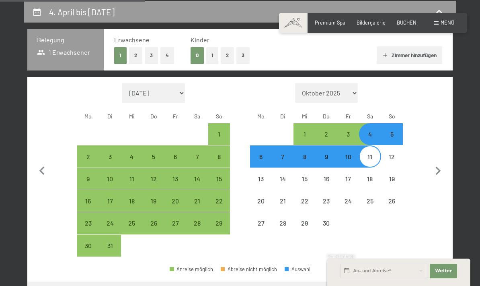
select select "2026-03-01"
select select "2026-04-01"
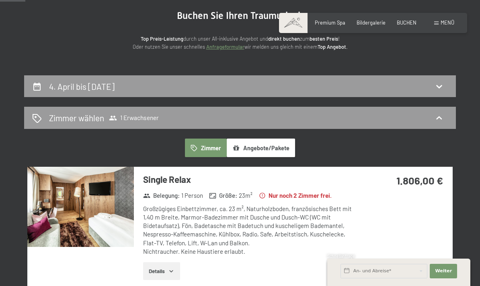
scroll to position [79, 0]
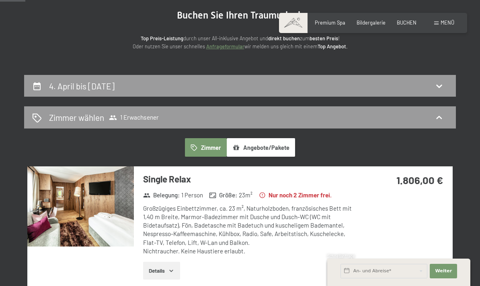
click at [58, 121] on h2 "Zimmer wählen" at bounding box center [76, 117] width 55 height 12
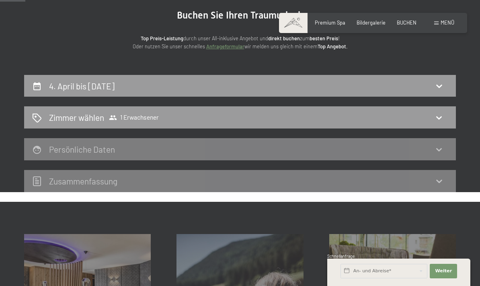
click at [74, 113] on h2 "Zimmer wählen" at bounding box center [76, 117] width 55 height 12
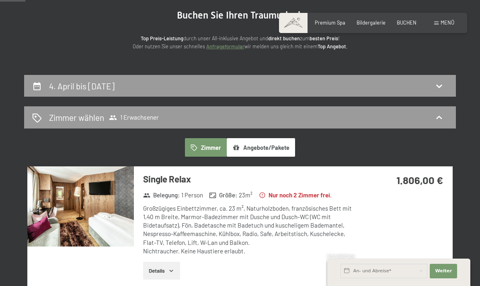
click at [129, 122] on span "Zimmer wählen 1 Erwachsener" at bounding box center [104, 117] width 110 height 12
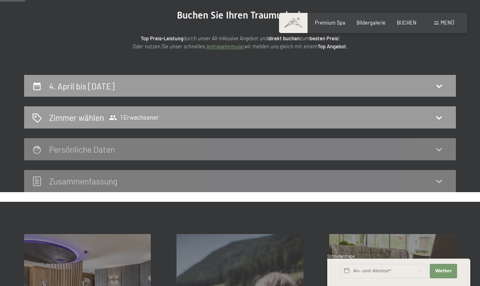
click at [90, 87] on h2 "4. April bis 11. April 2026" at bounding box center [82, 86] width 66 height 10
select select "2026-03-01"
select select "2026-04-01"
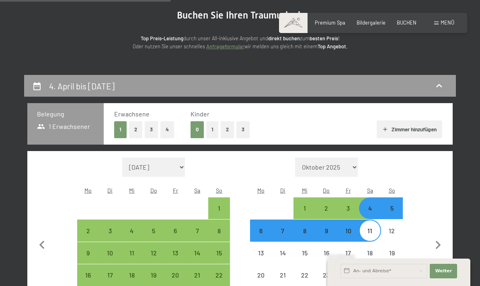
scroll to position [153, 0]
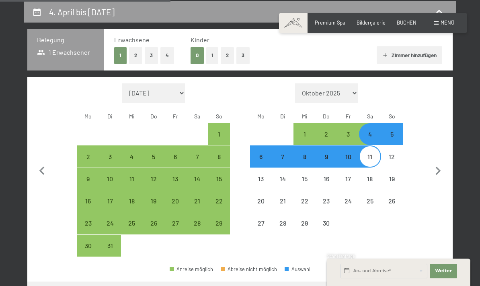
click at [172, 60] on button "4" at bounding box center [167, 55] width 14 height 16
select select "2026-03-01"
select select "2026-04-01"
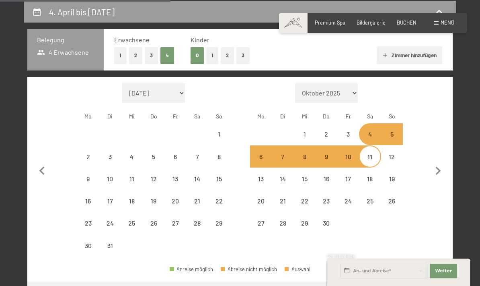
select select "2026-03-01"
select select "2026-04-01"
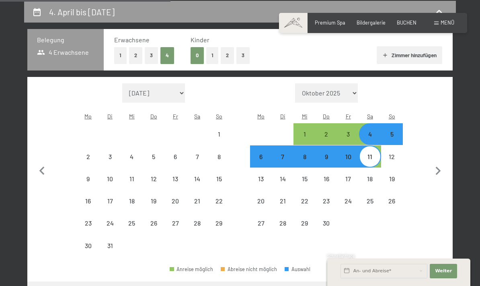
select select "2026-03-01"
select select "2026-04-01"
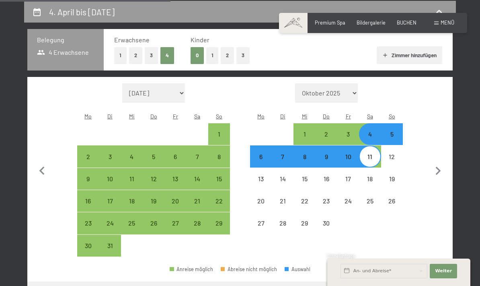
click at [368, 131] on div "4" at bounding box center [370, 141] width 20 height 20
select select "2026-03-01"
select select "2026-04-01"
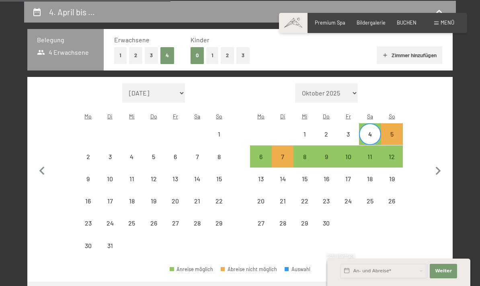
click at [372, 154] on div "11" at bounding box center [370, 163] width 20 height 20
select select "2026-03-01"
select select "2026-04-01"
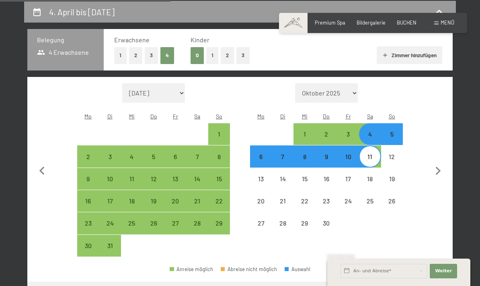
click at [428, 281] on button "Weiter zu „Zimmer“" at bounding box center [417, 290] width 72 height 19
select select "2026-03-01"
select select "2026-04-01"
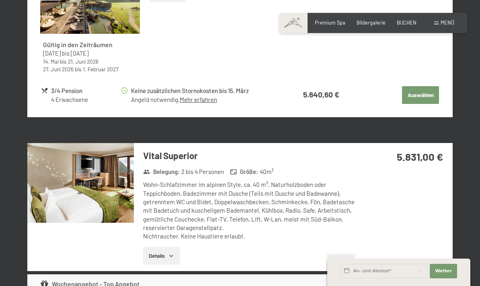
scroll to position [0, 0]
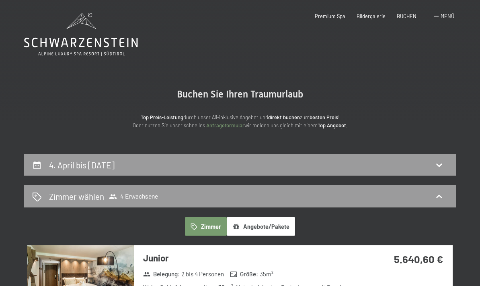
click at [51, 162] on h2 "4. April bis 11. April 2026" at bounding box center [82, 165] width 66 height 10
select select "2026-03-01"
select select "2026-04-01"
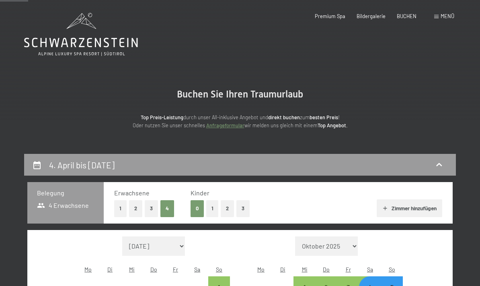
scroll to position [153, 0]
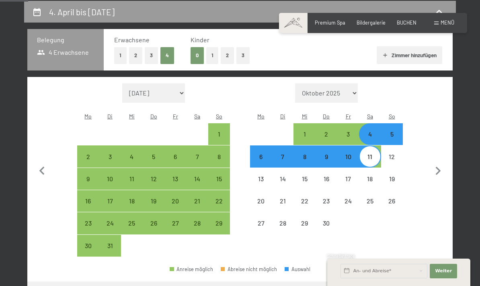
click at [375, 124] on div "4" at bounding box center [370, 134] width 20 height 20
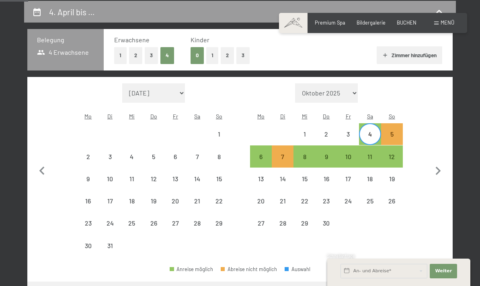
click at [373, 153] on div "11" at bounding box center [370, 163] width 20 height 20
select select "2026-03-01"
select select "2026-04-01"
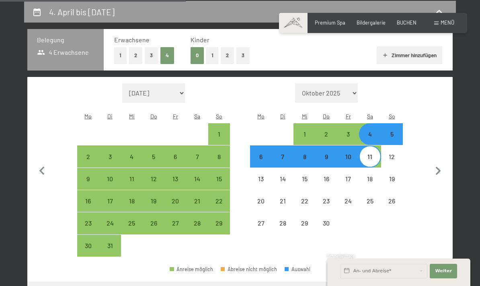
scroll to position [283, 0]
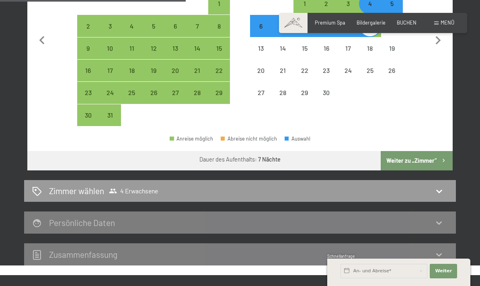
click at [432, 151] on button "Weiter zu „Zimmer“" at bounding box center [417, 160] width 72 height 19
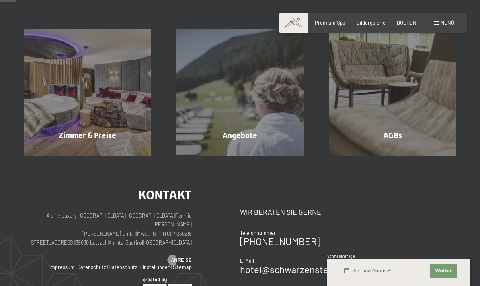
select select "2026-03-01"
select select "2026-04-01"
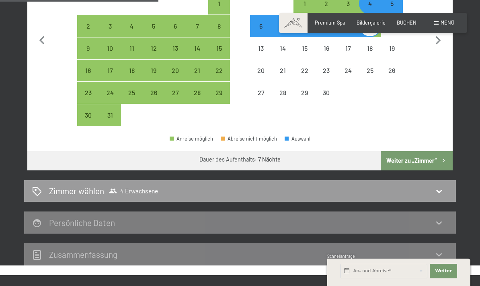
scroll to position [153, 0]
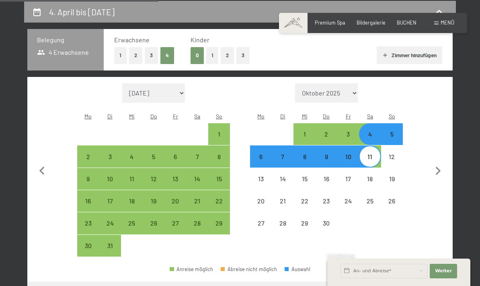
click at [135, 57] on button "2" at bounding box center [135, 55] width 13 height 16
select select "2026-03-01"
select select "2026-04-01"
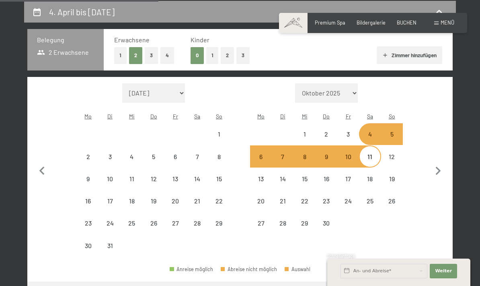
click at [371, 124] on div "4" at bounding box center [370, 134] width 20 height 20
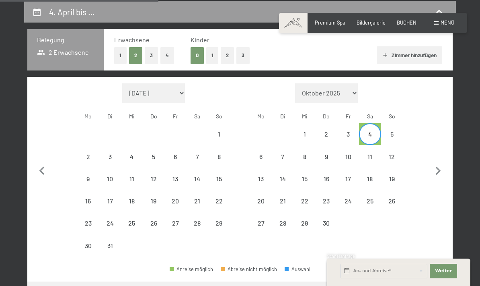
click at [372, 153] on div "11" at bounding box center [370, 163] width 20 height 20
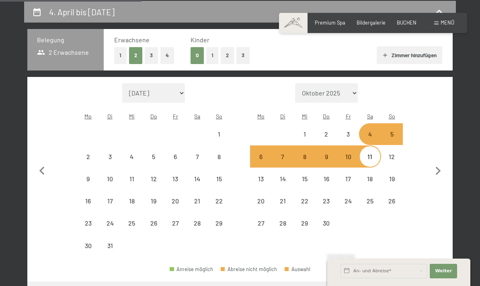
click at [439, 281] on button "Weiter zu „Zimmer“" at bounding box center [417, 290] width 72 height 19
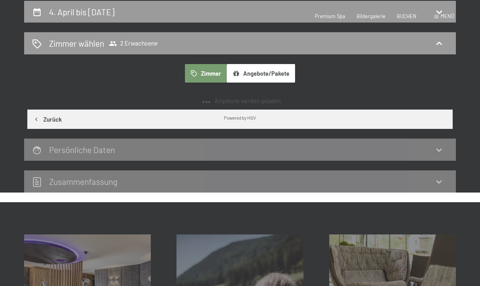
click at [444, 16] on icon at bounding box center [439, 12] width 10 height 10
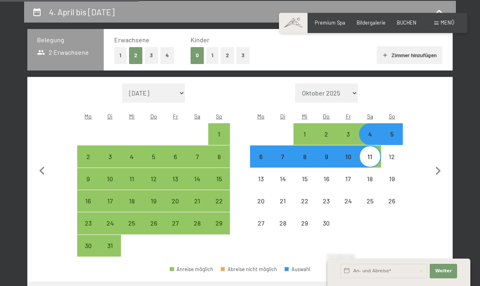
click at [377, 131] on div "4" at bounding box center [370, 141] width 20 height 20
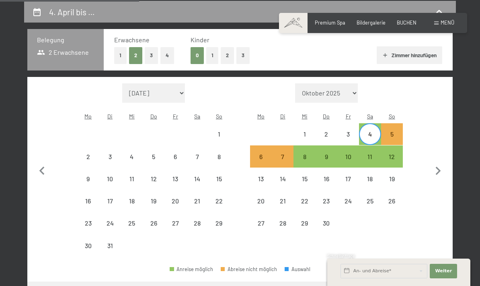
click at [374, 131] on div "4" at bounding box center [370, 141] width 20 height 20
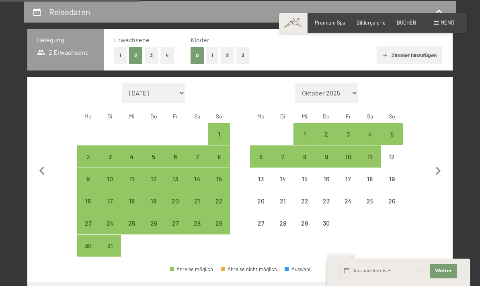
click at [373, 131] on div "4" at bounding box center [370, 141] width 20 height 20
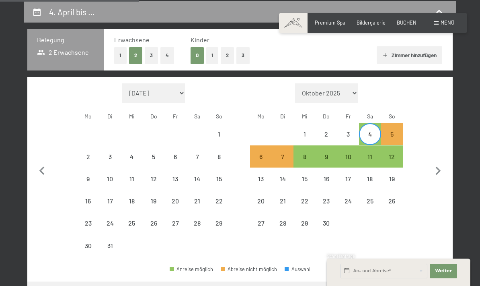
click at [374, 153] on div "11" at bounding box center [370, 163] width 20 height 20
select select "2026-03-01"
select select "2026-04-01"
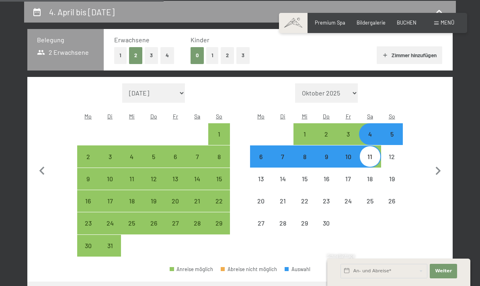
click at [419, 281] on button "Weiter zu „Zimmer“" at bounding box center [417, 290] width 72 height 19
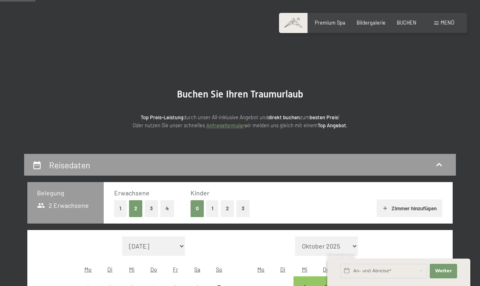
scroll to position [153, 0]
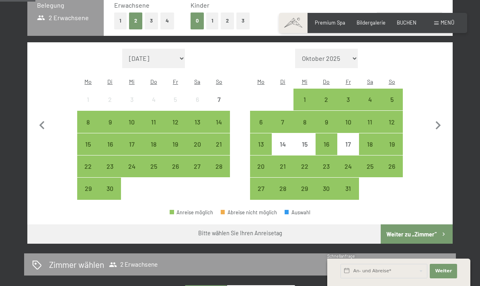
click at [440, 230] on icon "button" at bounding box center [443, 233] width 7 height 7
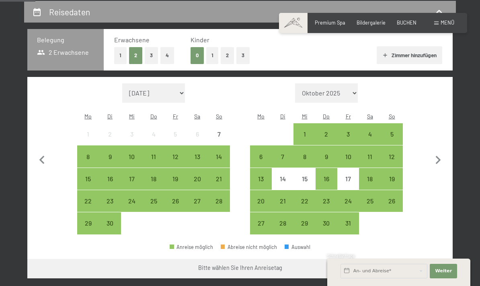
scroll to position [0, 0]
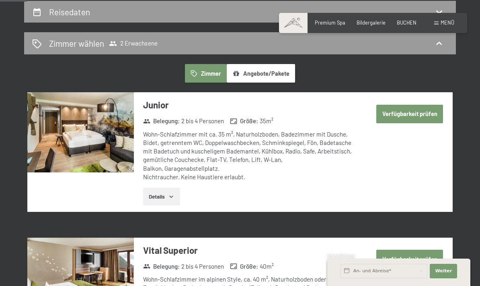
click at [448, 41] on div "Zimmer wählen 2 Erwachsene" at bounding box center [240, 43] width 416 height 12
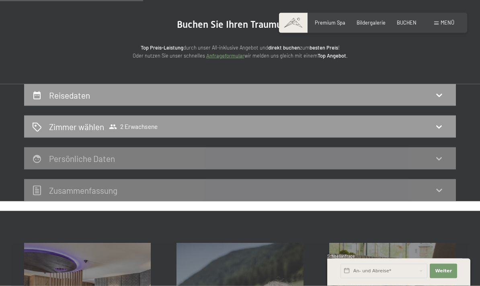
scroll to position [58, 0]
